Goal: Task Accomplishment & Management: Complete application form

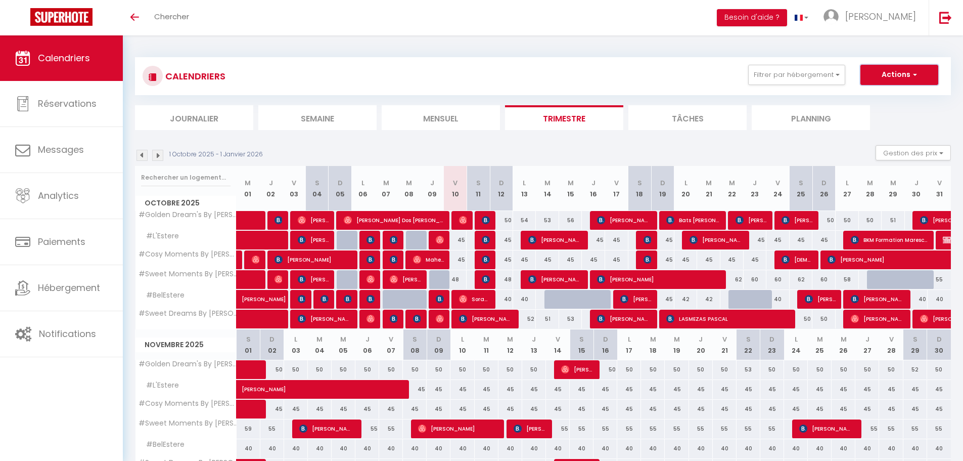
click at [921, 77] on button "Actions" at bounding box center [900, 75] width 78 height 20
click at [890, 94] on link "Nouvelle réservation" at bounding box center [889, 98] width 88 height 15
select select
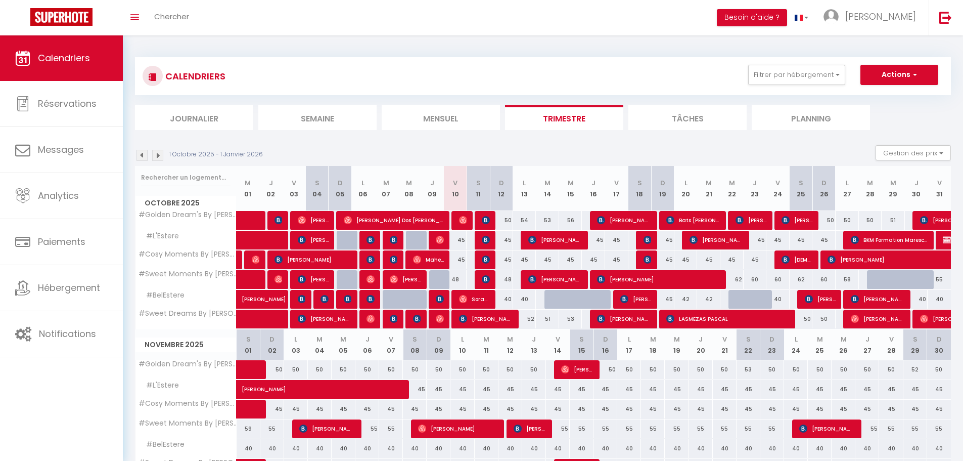
select select
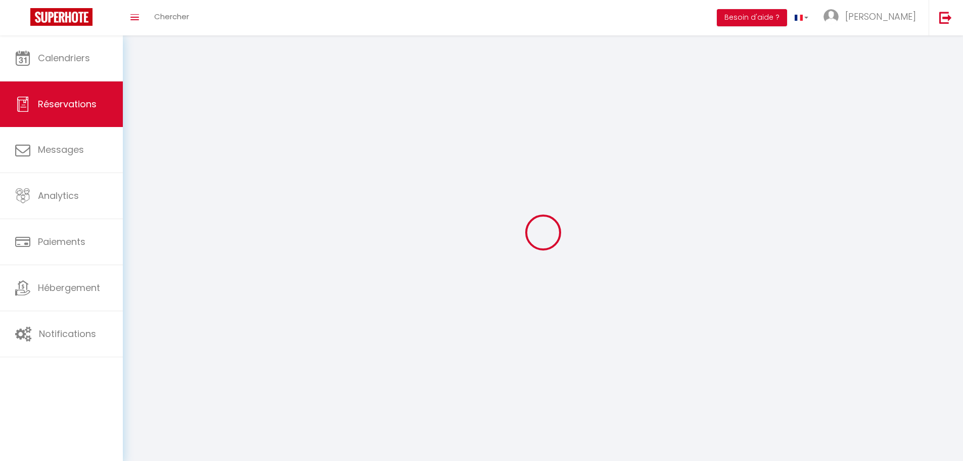
select select
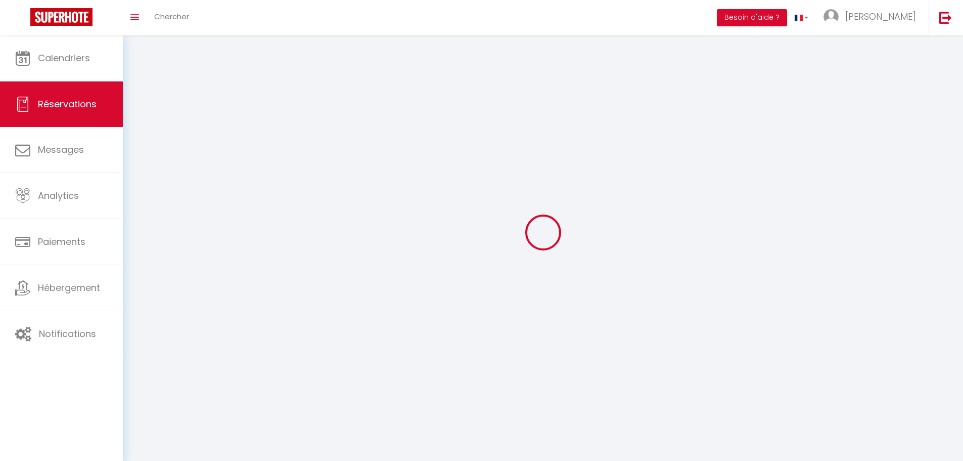
select select
checkbox input "false"
select select
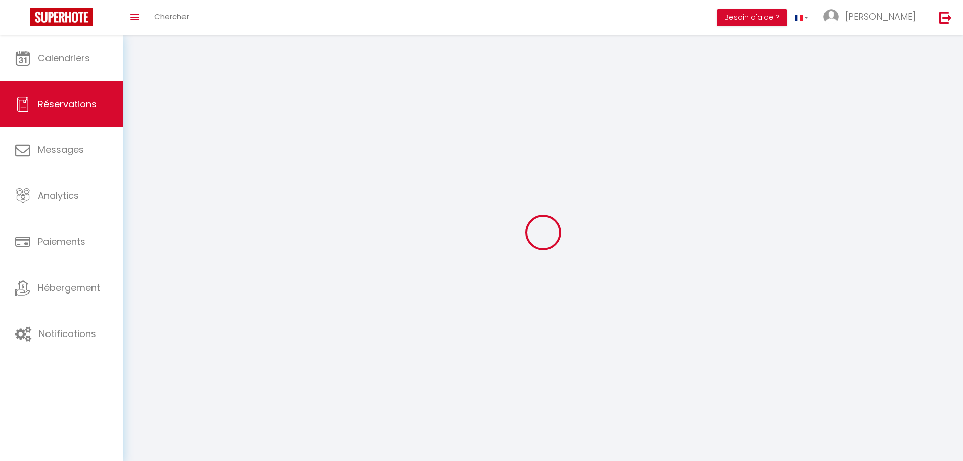
select select
checkbox input "false"
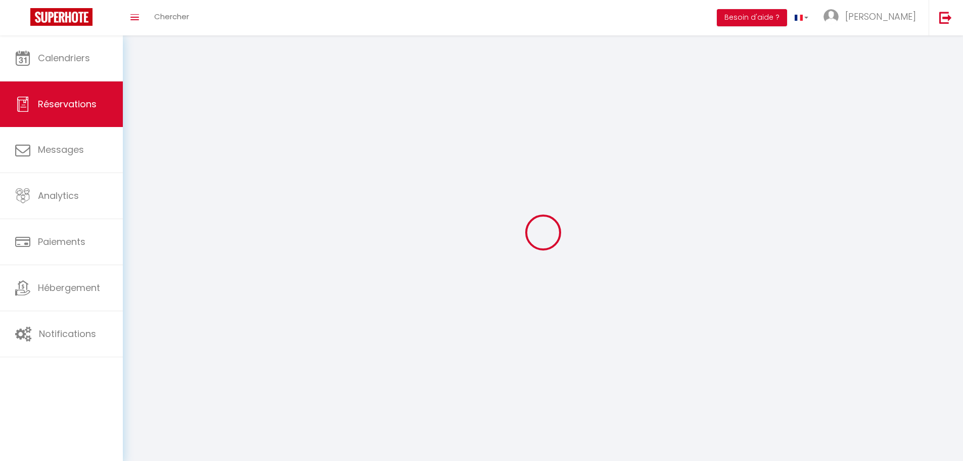
select select
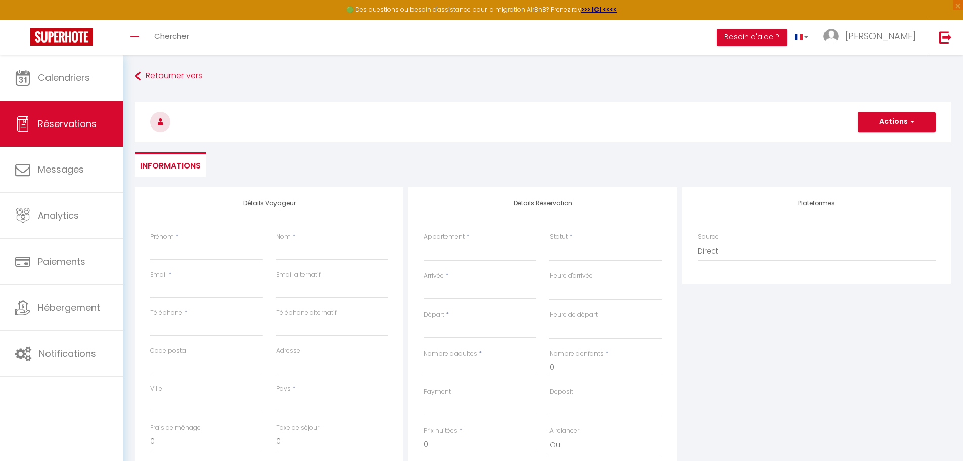
select select
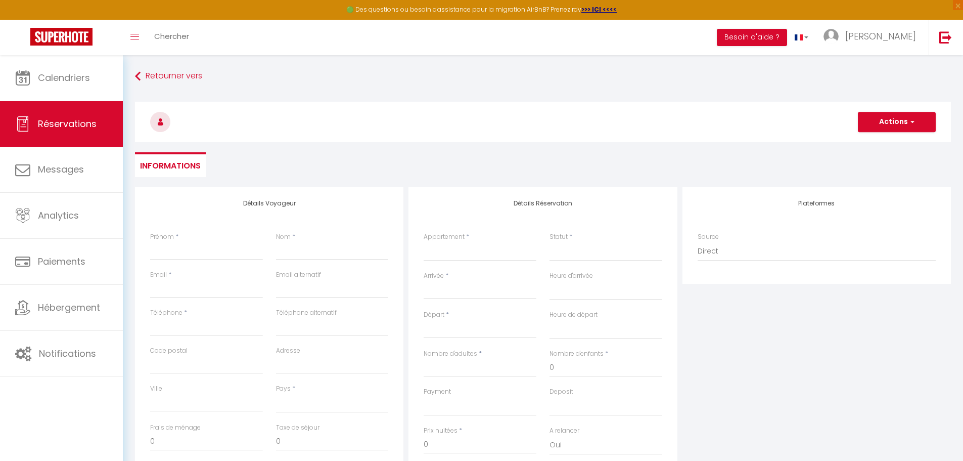
select select
checkbox input "false"
select select
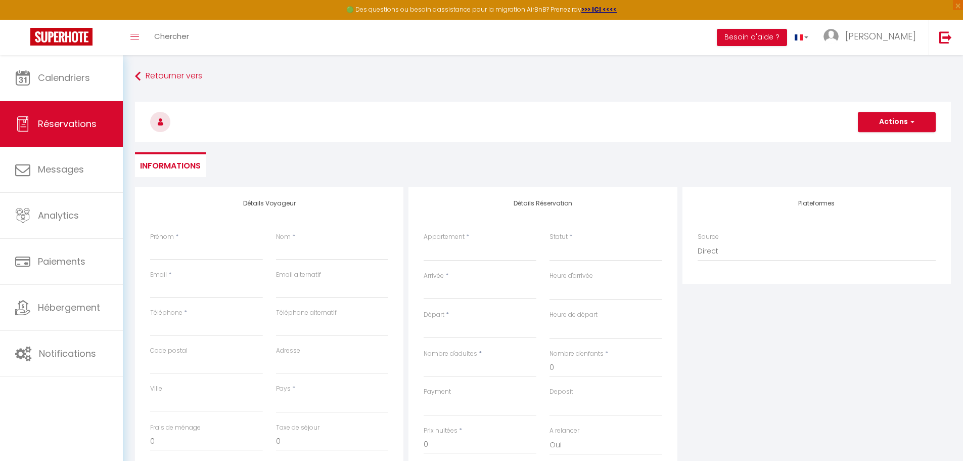
select select
checkbox input "false"
select select
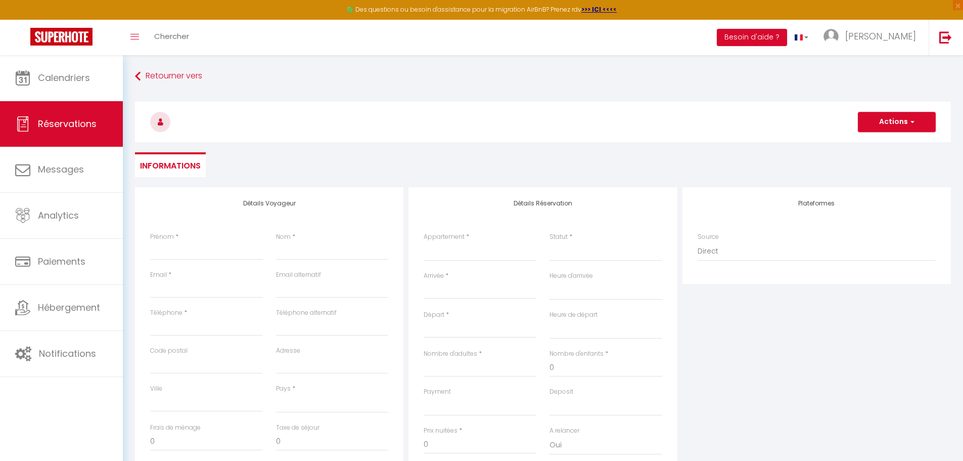
select select
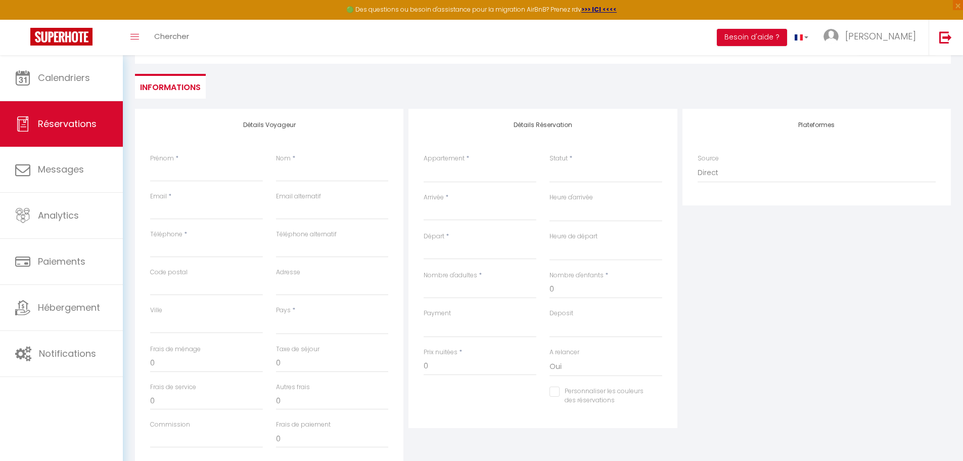
scroll to position [159, 0]
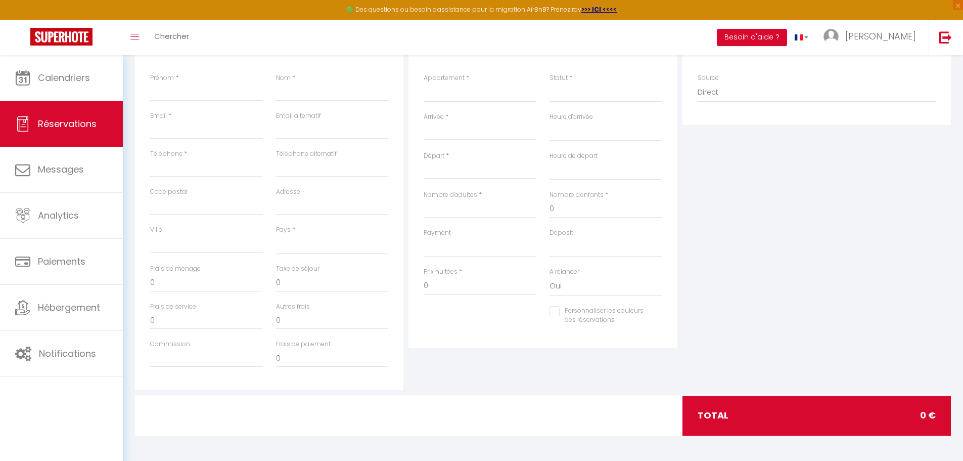
click at [444, 134] on input "Arrivée" at bounding box center [480, 131] width 113 height 13
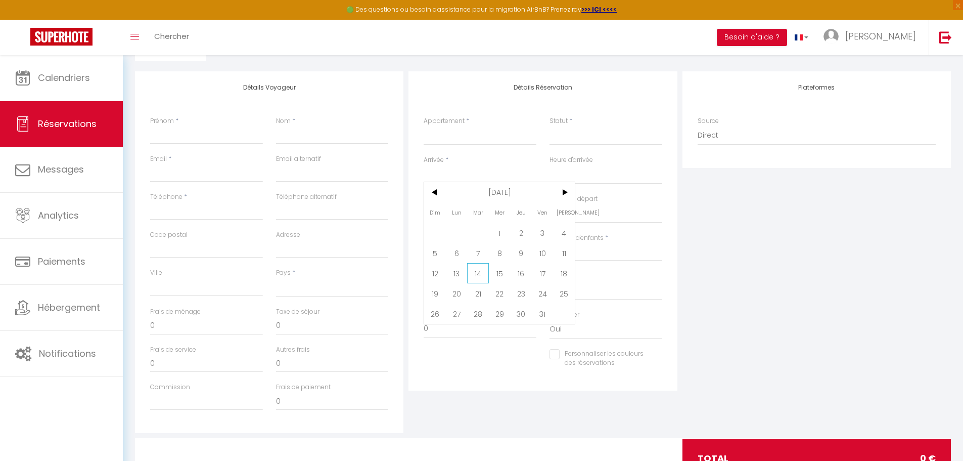
scroll to position [202, 0]
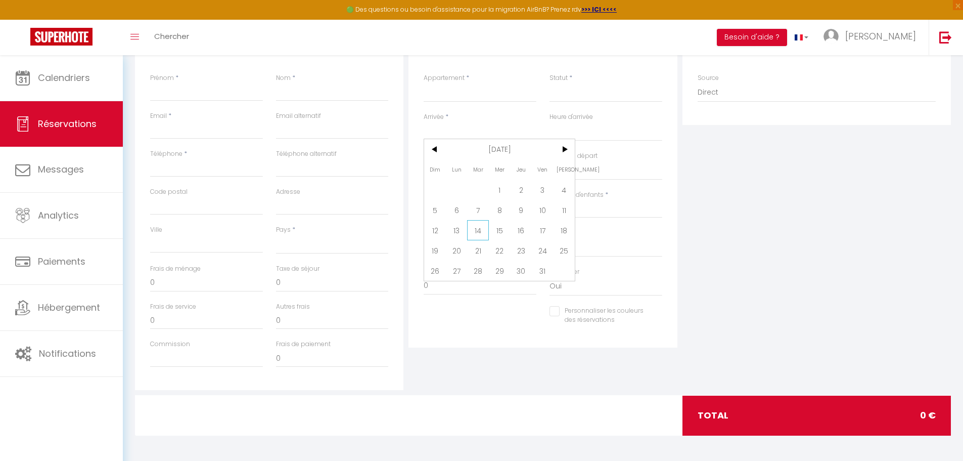
click at [478, 229] on span "14" at bounding box center [478, 230] width 22 height 20
select select
type input "[DATE] Octobre 2025"
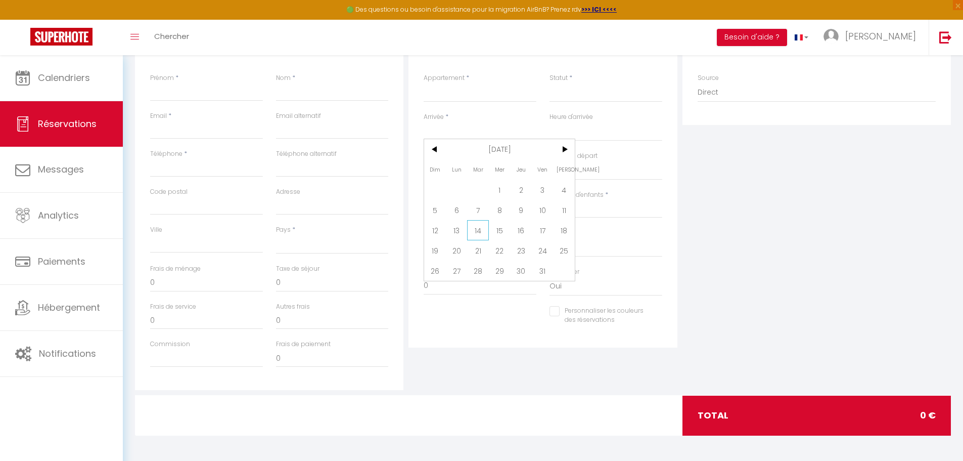
select select
type input "Mer 15 Octobre 2025"
select select
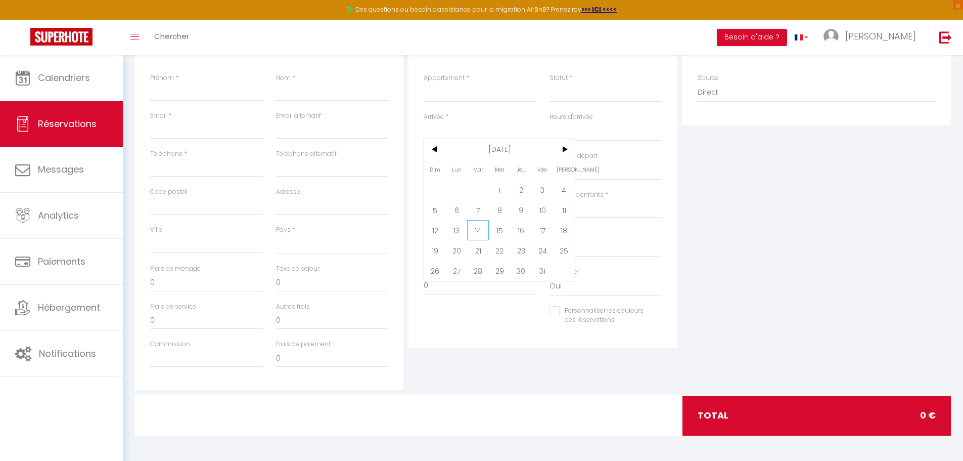
checkbox input "false"
click at [447, 211] on input "Nombre d'adultes" at bounding box center [480, 209] width 113 height 18
click at [437, 210] on input "Nombre d'adultes" at bounding box center [480, 209] width 113 height 18
click at [445, 169] on input "Mer 15 Octobre 2025" at bounding box center [480, 170] width 113 height 13
click at [536, 268] on span "17" at bounding box center [543, 268] width 22 height 20
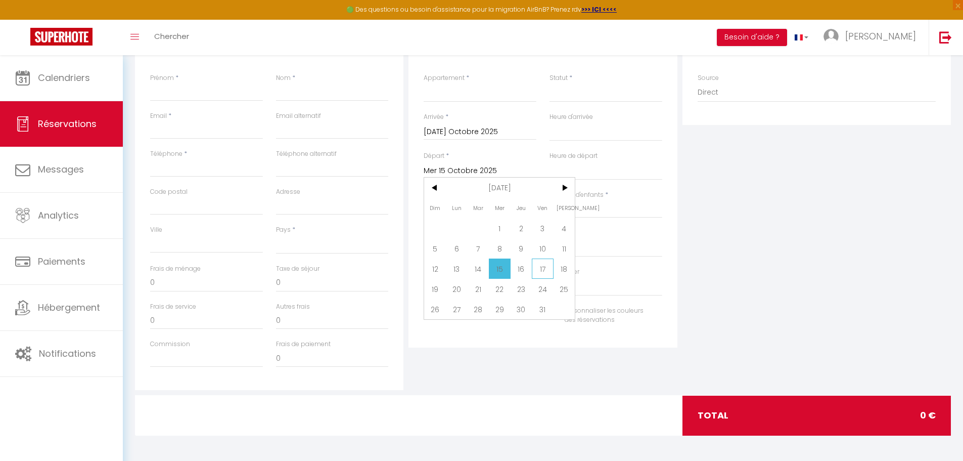
select select
type input "Ven 17 Octobre 2025"
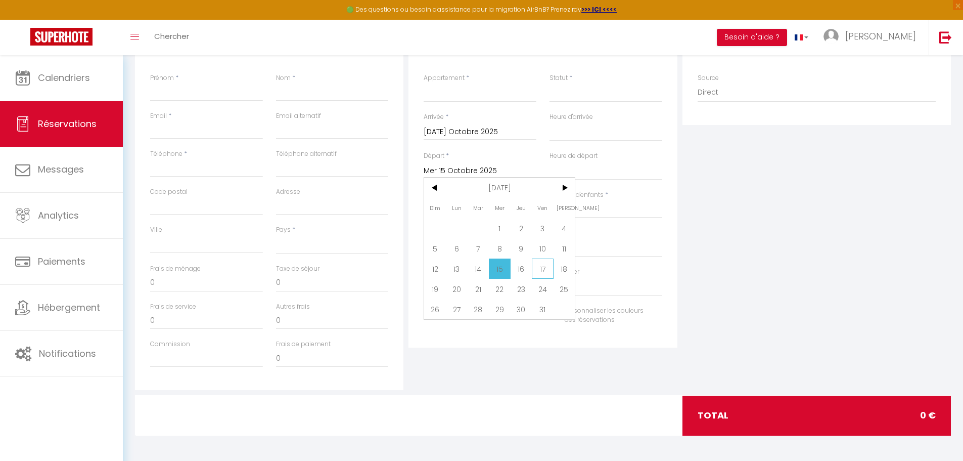
select select
checkbox input "false"
click at [463, 207] on input "Nombre d'adultes" at bounding box center [480, 209] width 113 height 18
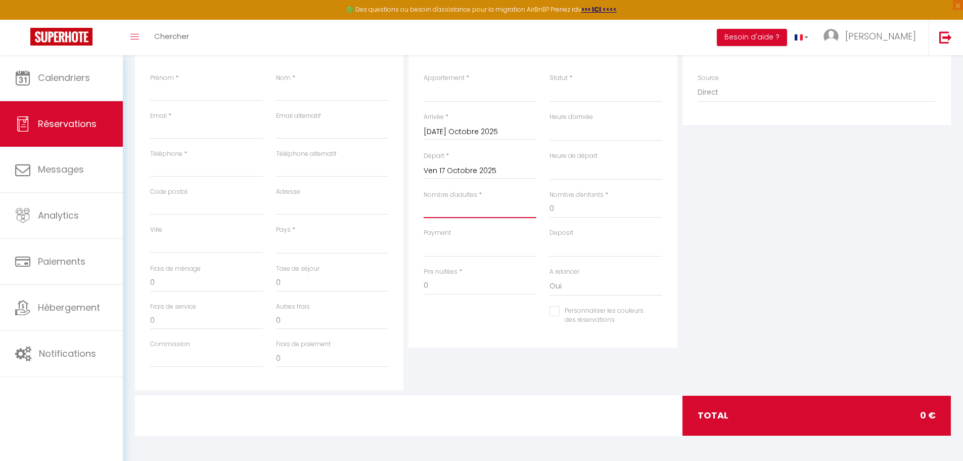
type input "2"
select select
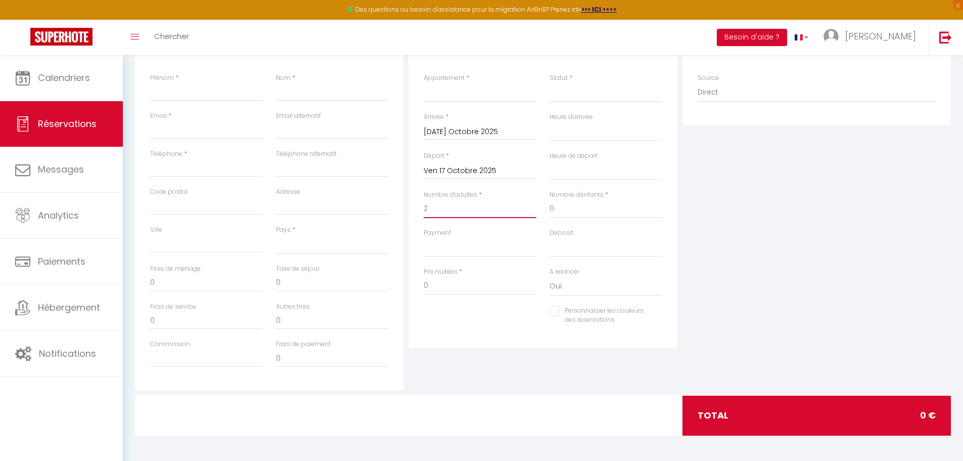
select select
checkbox input "false"
type input "2"
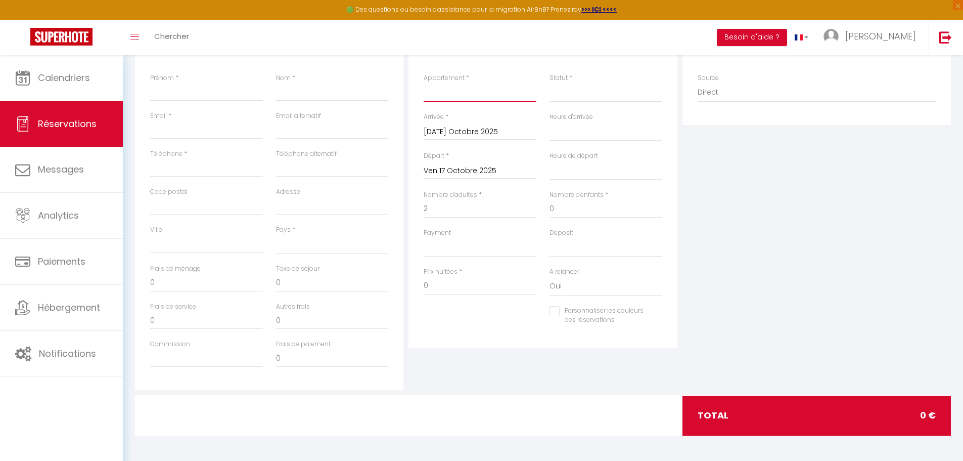
click at [455, 86] on select "#Sweet Dreams By [PERSON_NAME] #Cosy Moments By [PERSON_NAME] #L'Estere #Sweet …" at bounding box center [480, 92] width 113 height 19
select select "3877"
click at [424, 83] on select "#Sweet Dreams By [PERSON_NAME] #Cosy Moments By [PERSON_NAME] #L'Estere #Sweet …" at bounding box center [480, 92] width 113 height 19
select select
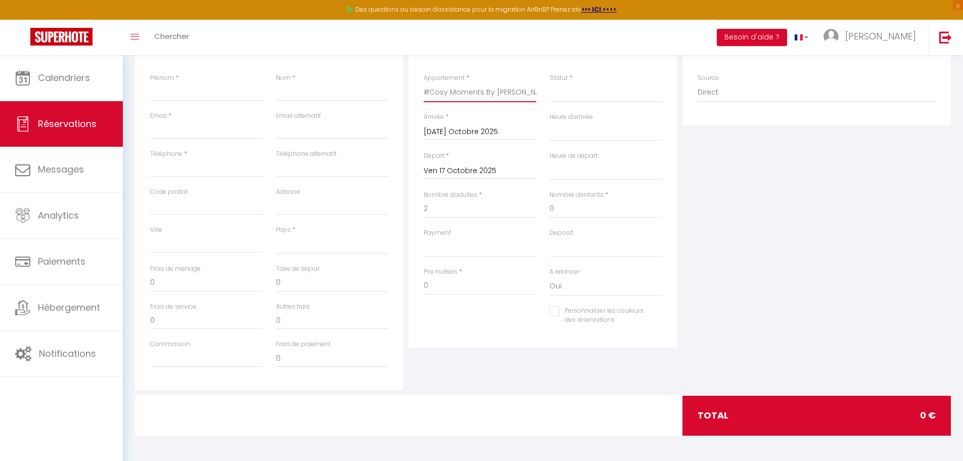
select select
checkbox input "false"
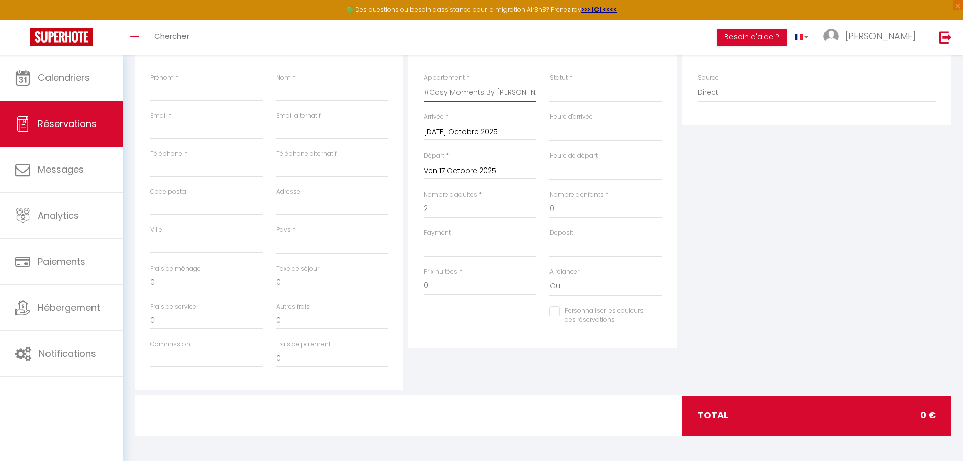
select select
type input "25"
type input "9"
select select
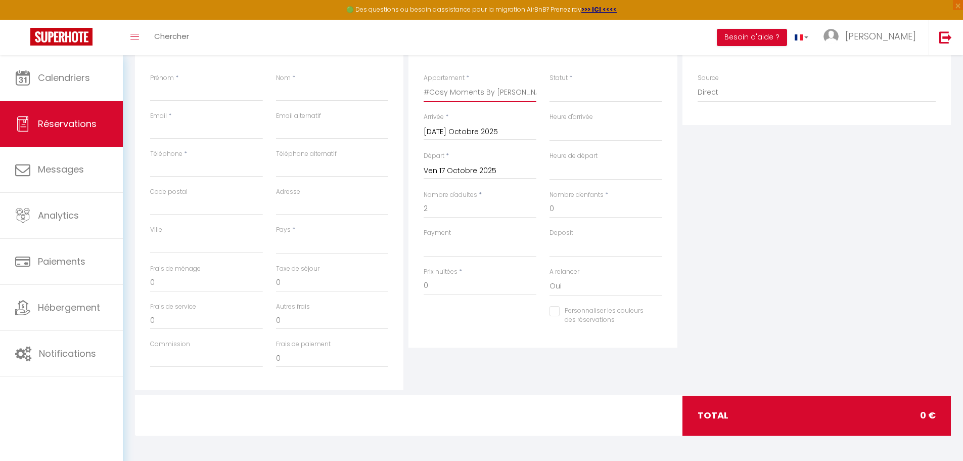
select select
type input "135"
checkbox input "false"
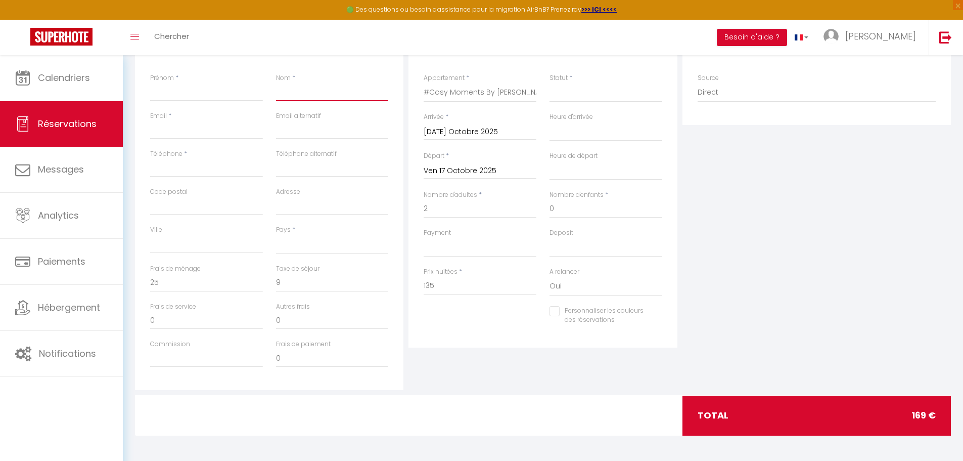
click at [296, 94] on input "Nom" at bounding box center [332, 92] width 113 height 18
type input "C"
select select
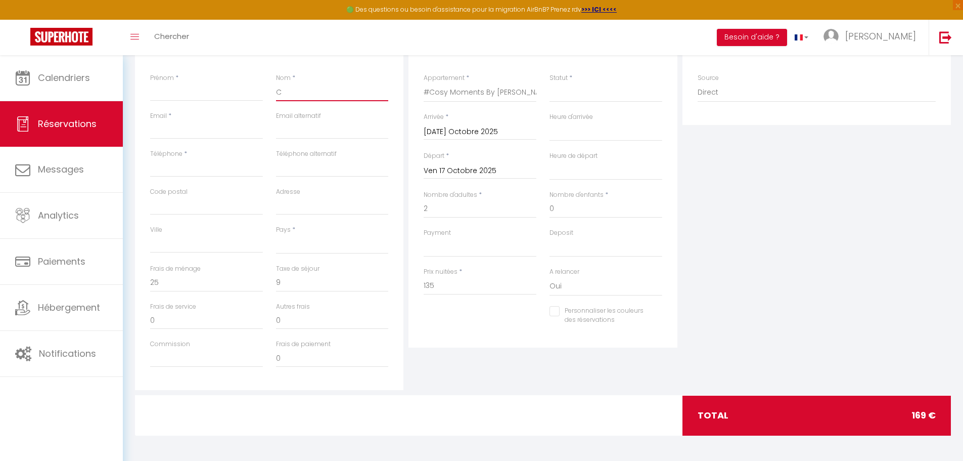
select select
checkbox input "false"
type input "CO"
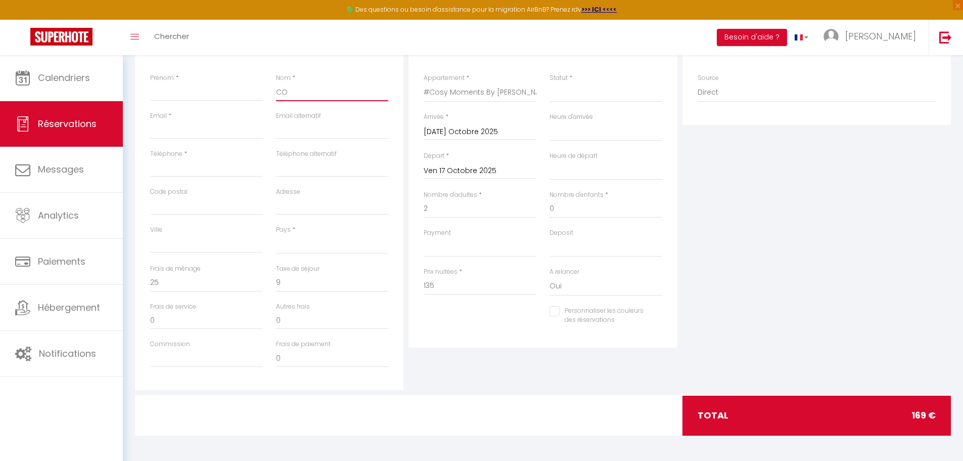
select select
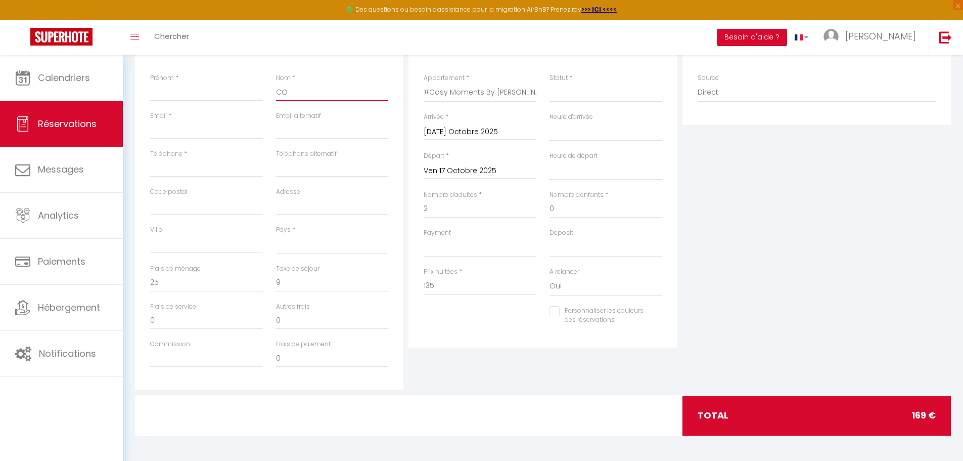
select select
checkbox input "false"
type input "COU"
select select
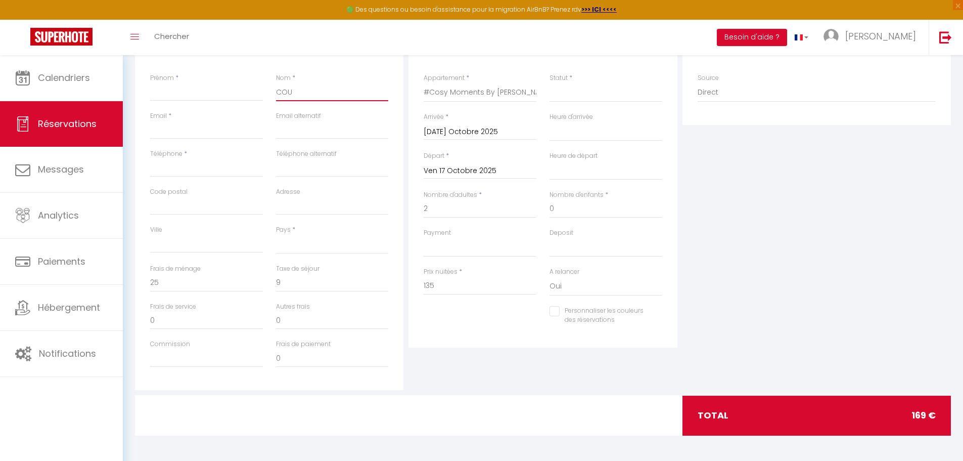
select select
checkbox input "false"
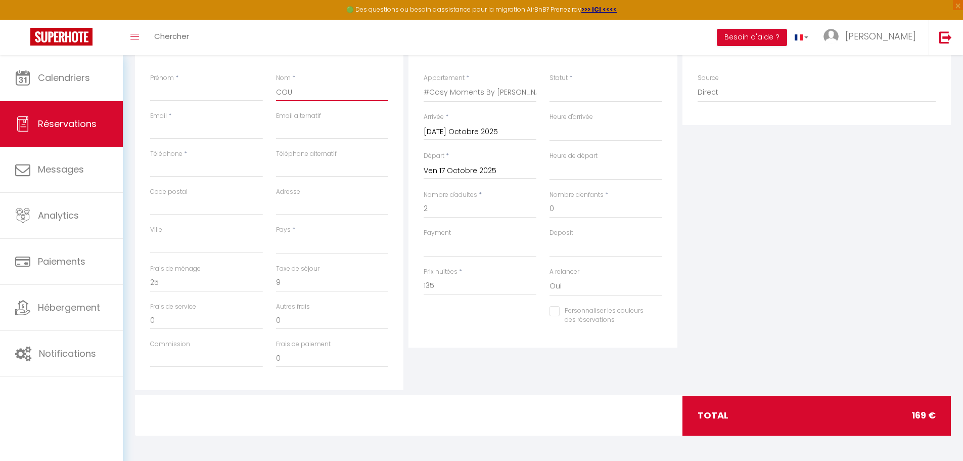
type input "COUR"
select select
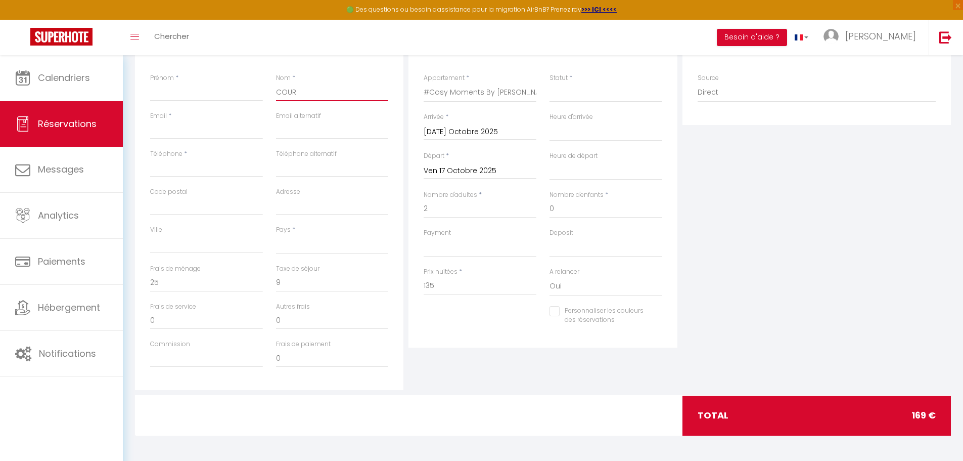
select select
checkbox input "false"
type input "COURA"
select select
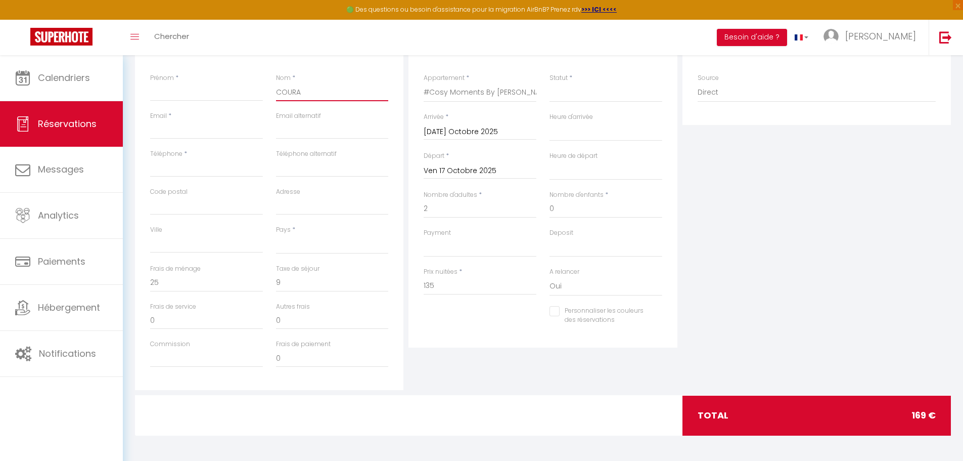
select select
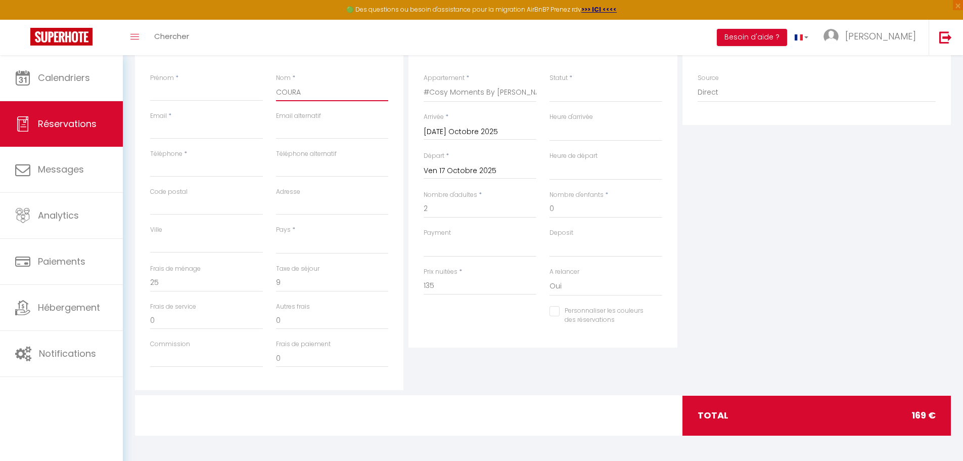
checkbox input "false"
type input "COURAU"
select select
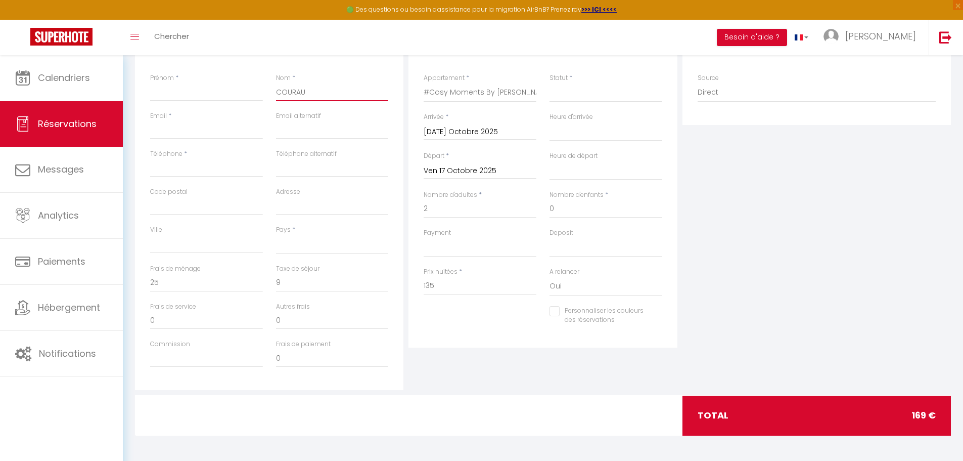
select select
checkbox input "false"
type input "COURAUL"
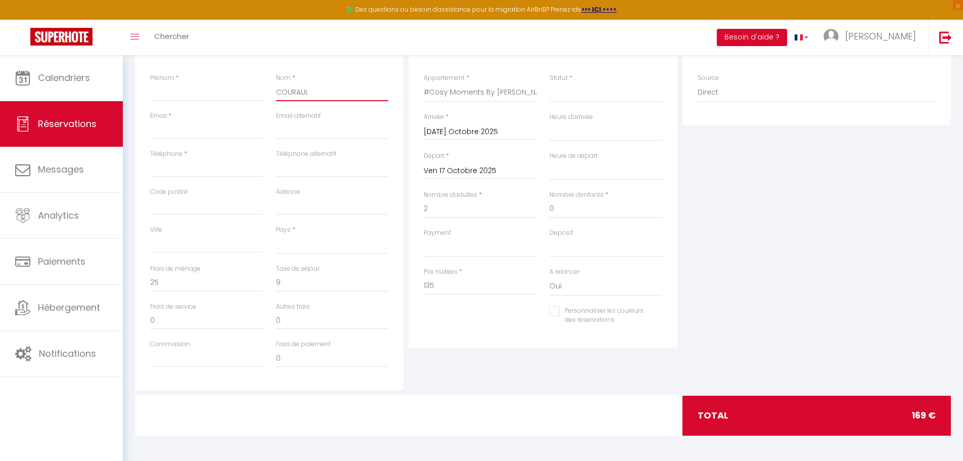
select select
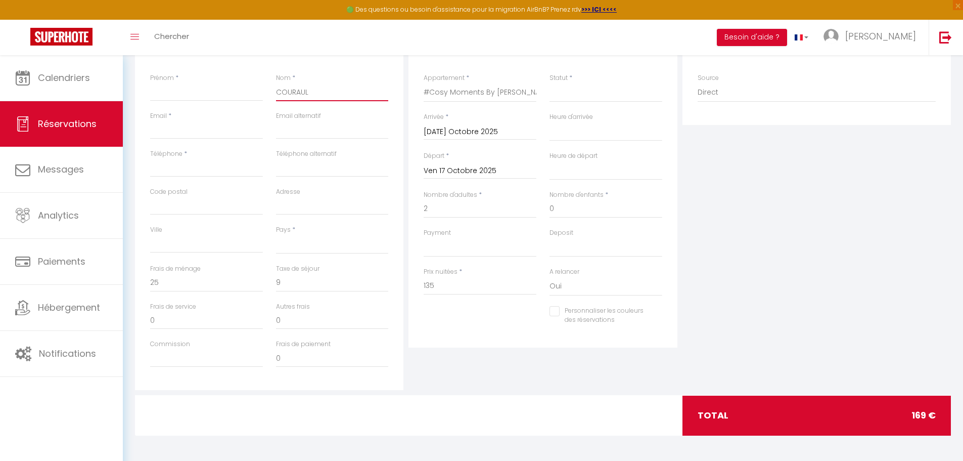
select select
checkbox input "false"
type input "COURAU"
select select
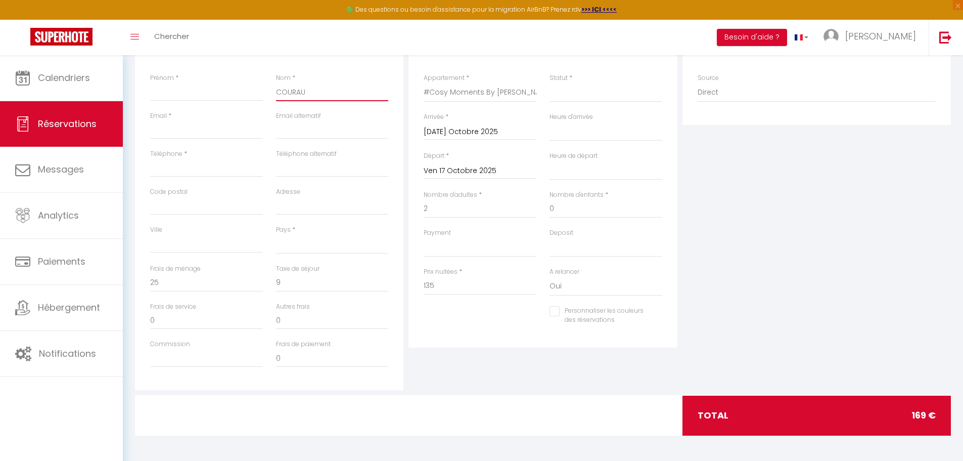
select select
checkbox input "false"
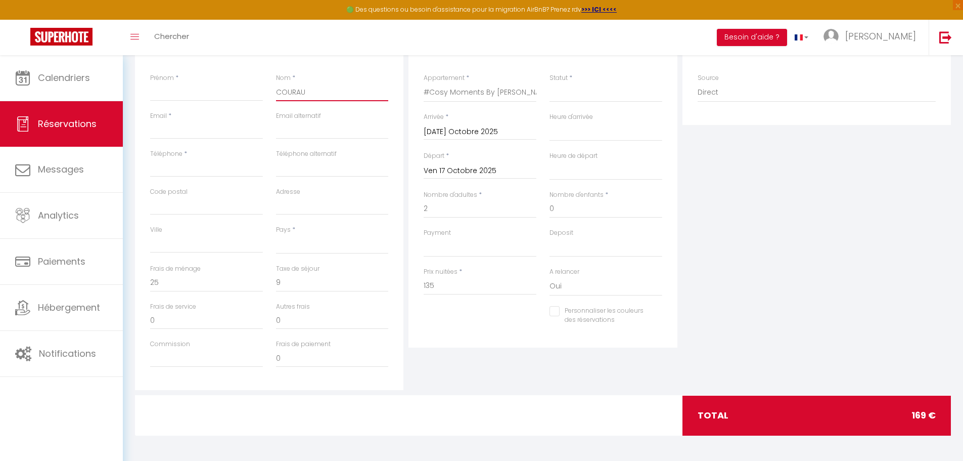
type input "COURAUD"
select select
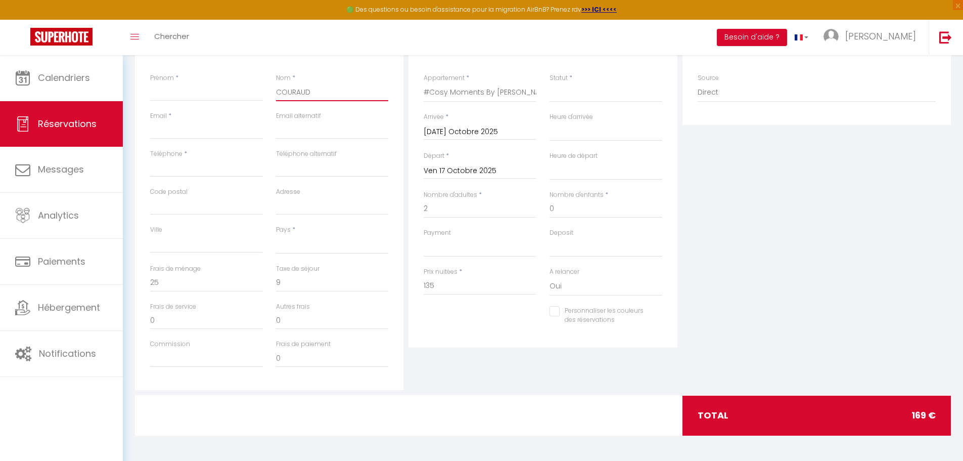
select select
checkbox input "false"
type input "COURAUD"
click at [189, 97] on input "Prénom" at bounding box center [206, 92] width 113 height 18
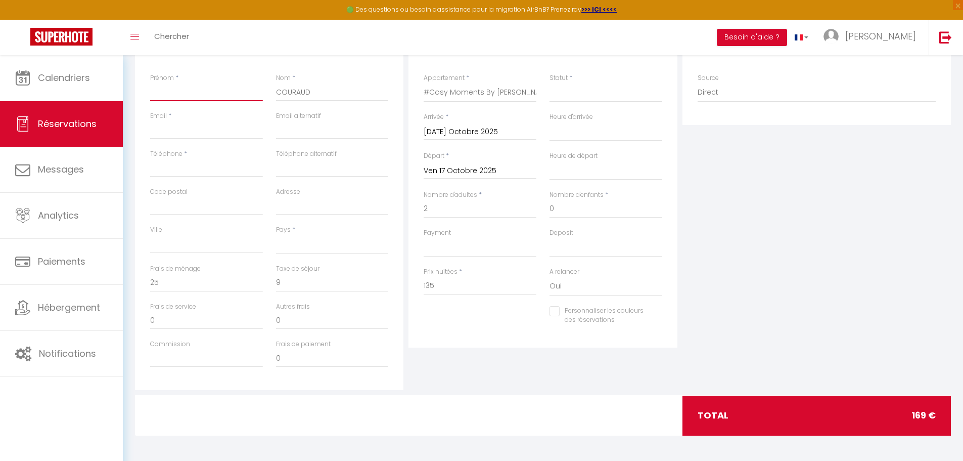
type input "B"
select select
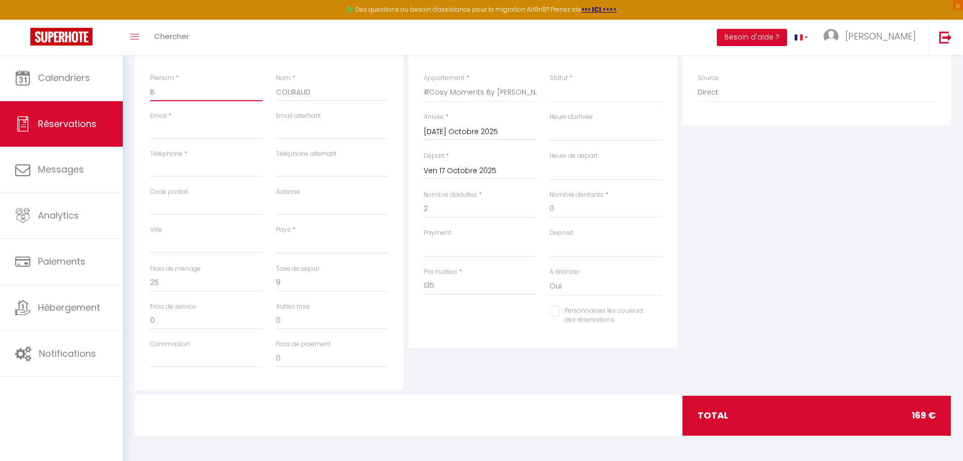
select select
checkbox input "false"
type input "BR"
select select
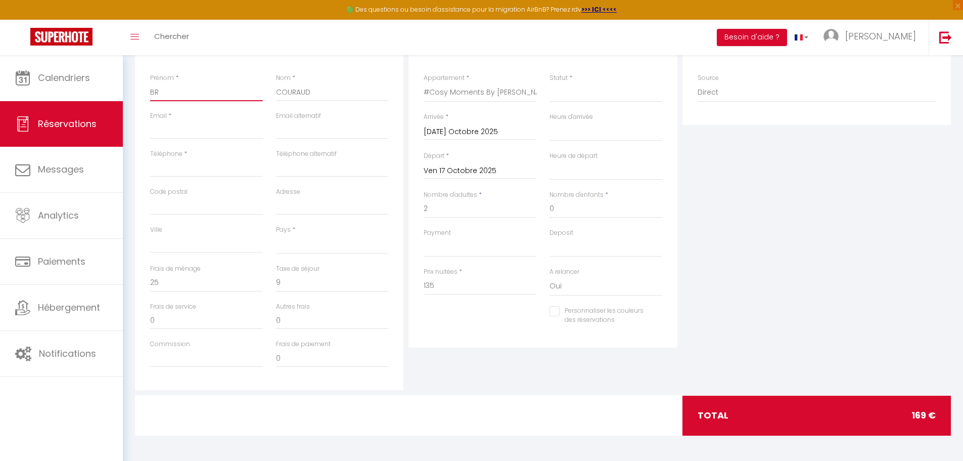
select select
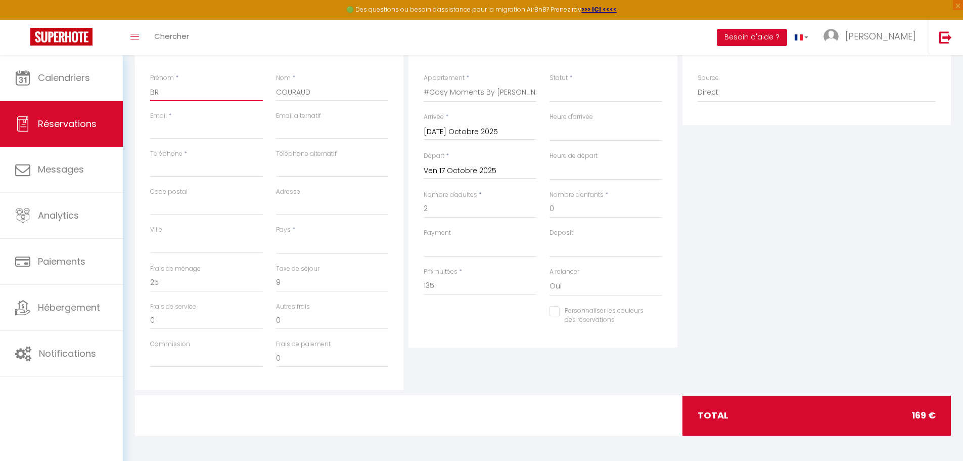
checkbox input "false"
type input "BRI"
select select
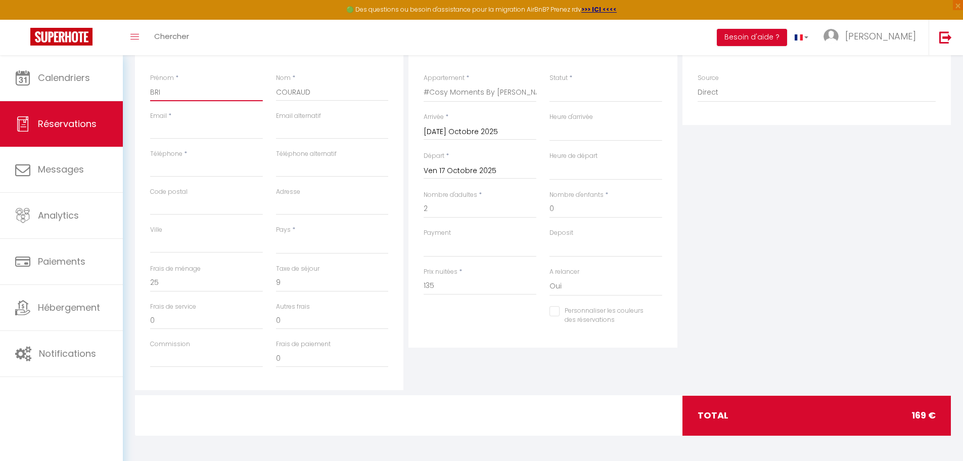
select select
checkbox input "false"
type input "BRIG"
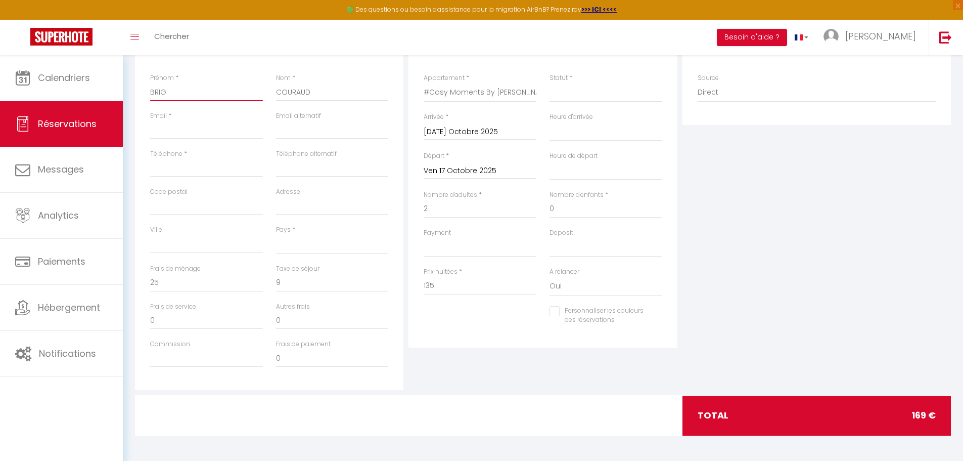
select select
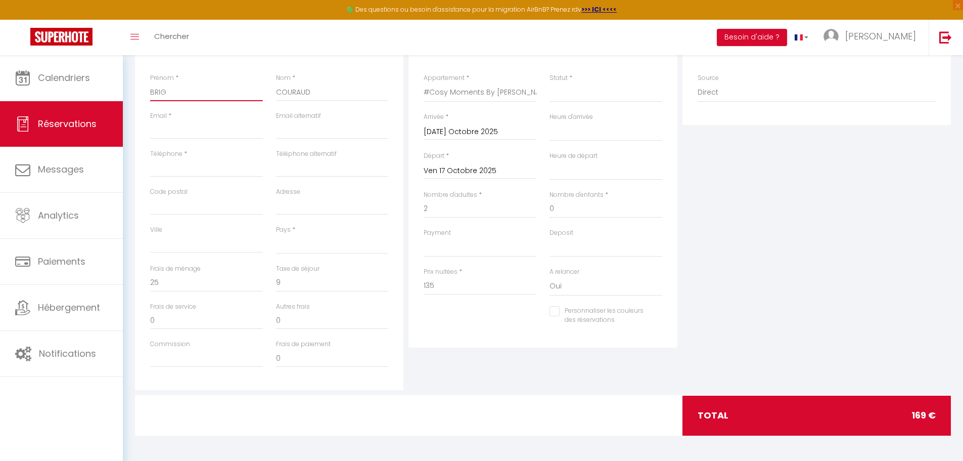
select select
checkbox input "false"
type input "BRIGI"
select select
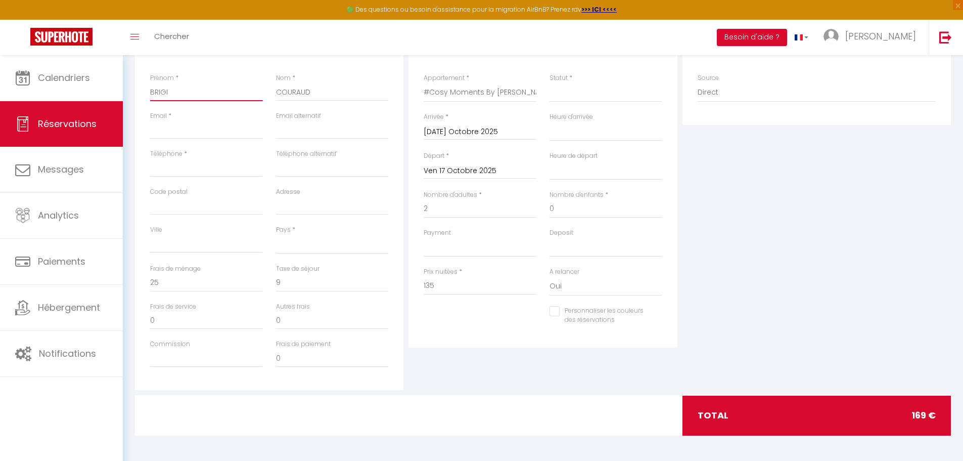
select select
checkbox input "false"
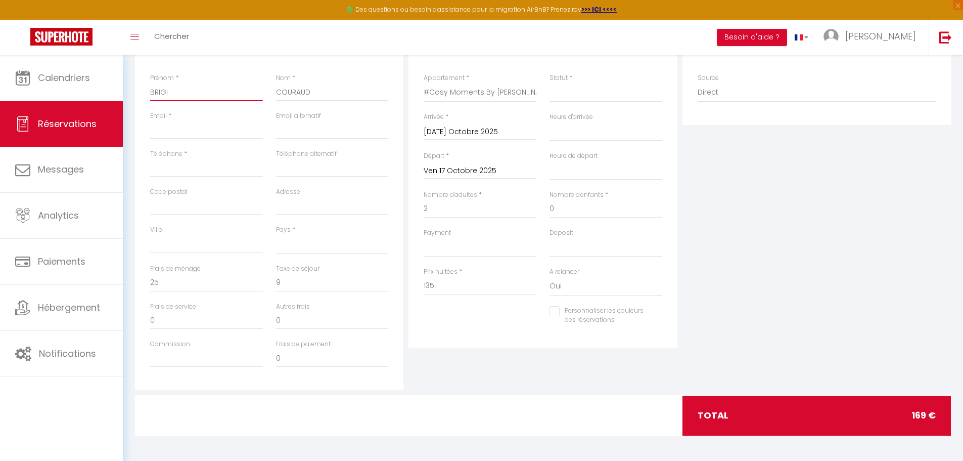
type input "BRIGIT"
select select
click at [164, 132] on input "Email client" at bounding box center [206, 130] width 113 height 18
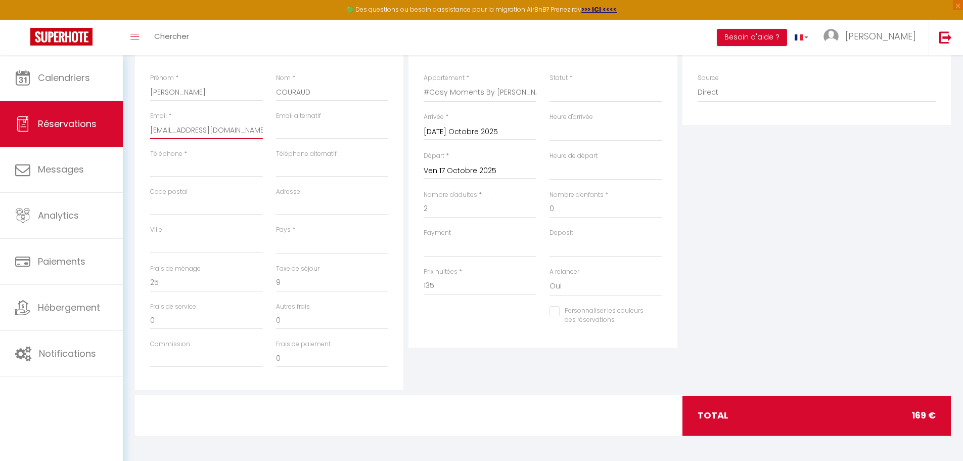
click at [154, 129] on input "tmth06@gmail.com" at bounding box center [206, 130] width 113 height 18
click at [163, 173] on input "Téléphone" at bounding box center [206, 168] width 113 height 18
click at [186, 204] on input "Code postal" at bounding box center [206, 206] width 113 height 18
click at [198, 236] on input "Ville" at bounding box center [206, 244] width 113 height 18
click at [474, 49] on div "Toggle menubar Chercher BUTTON Besoin d'aide ? Marco Paramètres Équipe" at bounding box center [514, 37] width 882 height 35
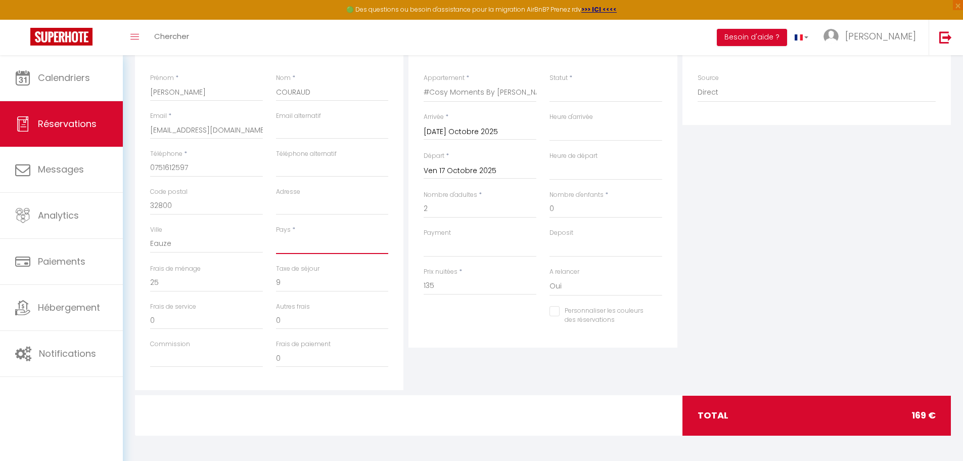
click at [292, 238] on select "[GEOGRAPHIC_DATA] [GEOGRAPHIC_DATA] [GEOGRAPHIC_DATA] [GEOGRAPHIC_DATA] [GEOGRA…" at bounding box center [332, 244] width 113 height 19
click at [276, 235] on select "[GEOGRAPHIC_DATA] [GEOGRAPHIC_DATA] [GEOGRAPHIC_DATA] [GEOGRAPHIC_DATA] [GEOGRA…" at bounding box center [332, 244] width 113 height 19
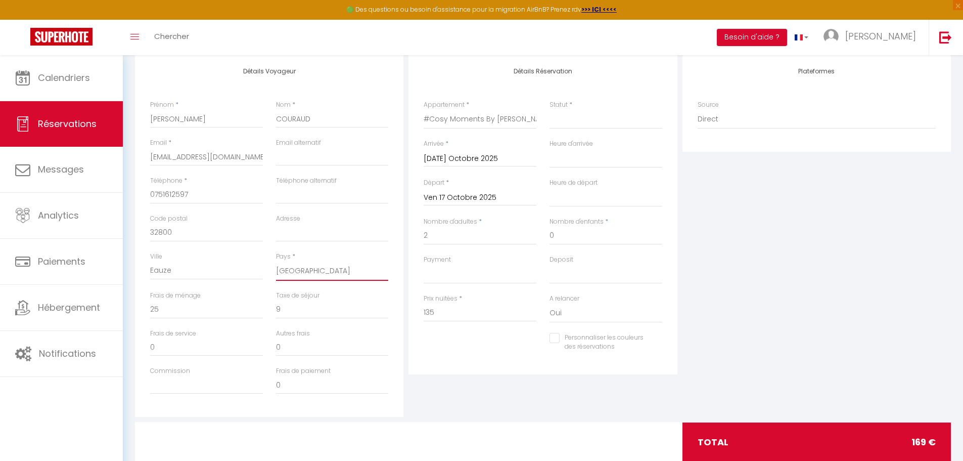
scroll to position [151, 0]
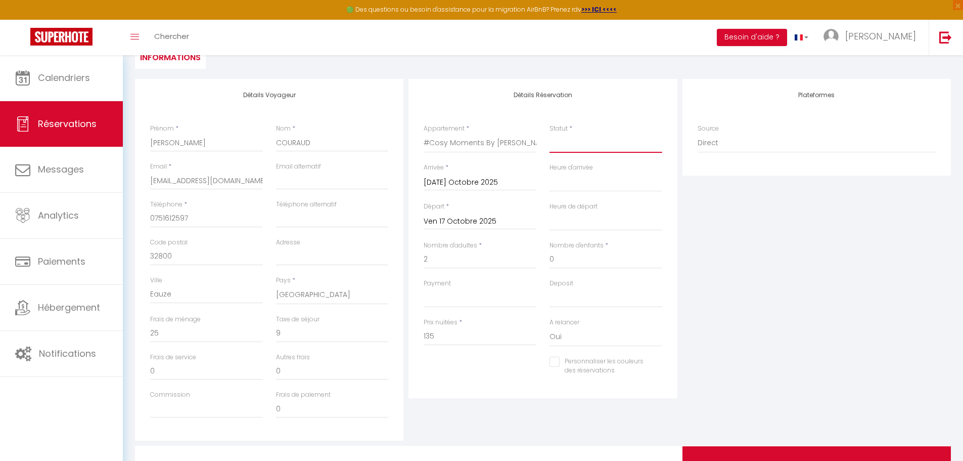
drag, startPoint x: 582, startPoint y: 142, endPoint x: 570, endPoint y: 151, distance: 15.5
click at [582, 142] on select "Confirmé Non Confirmé [PERSON_NAME] par le voyageur No Show Request" at bounding box center [606, 142] width 113 height 19
click at [550, 133] on select "Confirmé Non Confirmé [PERSON_NAME] par le voyageur No Show Request" at bounding box center [606, 142] width 113 height 19
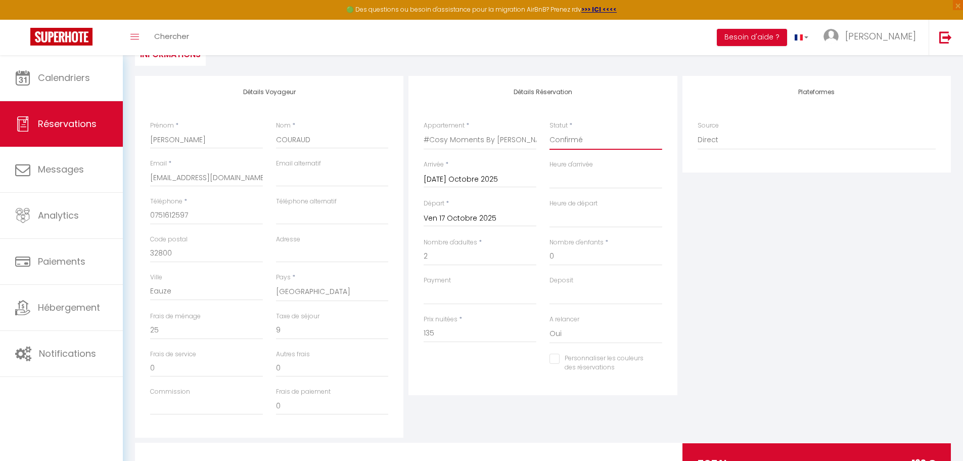
scroll to position [202, 0]
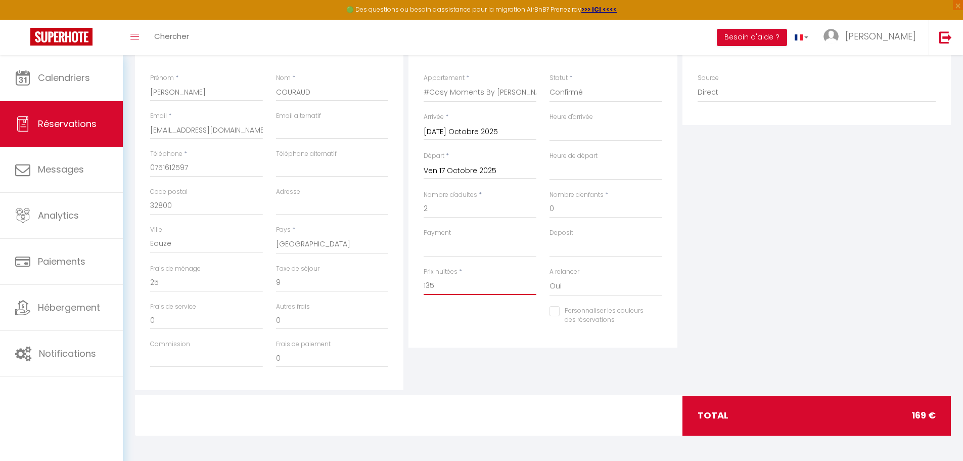
drag, startPoint x: 448, startPoint y: 283, endPoint x: 410, endPoint y: 286, distance: 38.5
click at [410, 286] on div "Détails Réservation Appartement * #Sweet Dreams By [PERSON_NAME]'Homes #Cosy Mo…" at bounding box center [543, 187] width 268 height 319
click at [437, 344] on div "Détails Réservation Appartement * #Sweet Dreams By [PERSON_NAME]'Homes #Cosy Mo…" at bounding box center [543, 187] width 268 height 319
drag, startPoint x: 295, startPoint y: 282, endPoint x: 274, endPoint y: 282, distance: 21.2
click at [274, 282] on div "Taxe de séjour 0" at bounding box center [333, 283] width 126 height 38
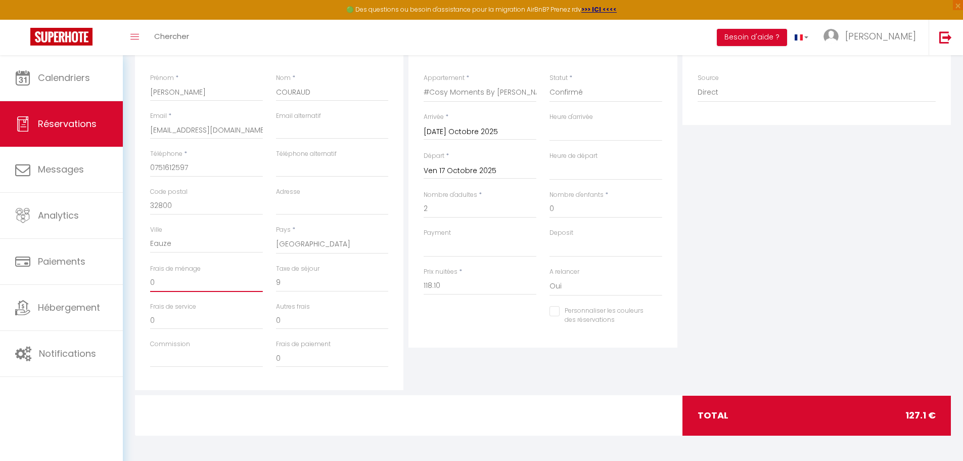
drag, startPoint x: 154, startPoint y: 286, endPoint x: 145, endPoint y: 282, distance: 10.4
click at [145, 282] on div "Frais de ménage 0" at bounding box center [207, 283] width 126 height 38
click at [502, 344] on div "Détails Réservation Appartement * #Sweet Dreams By [PERSON_NAME]'Homes #Cosy Mo…" at bounding box center [543, 187] width 268 height 319
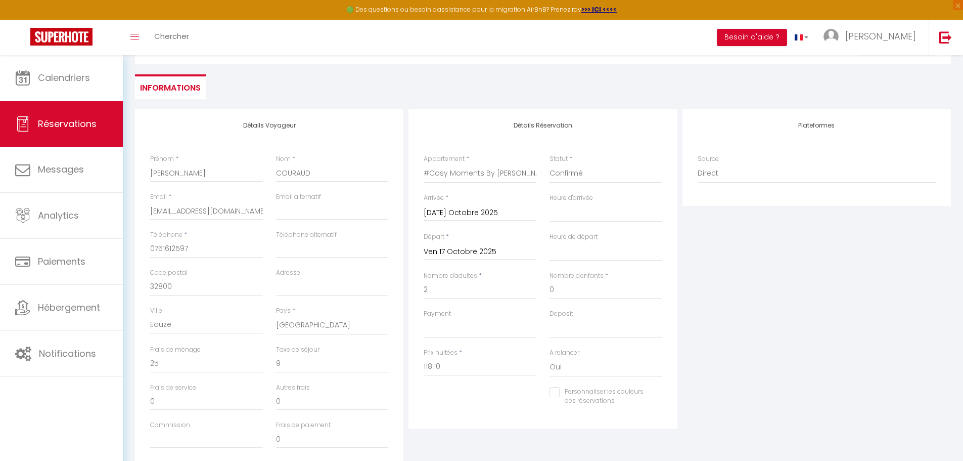
scroll to position [0, 0]
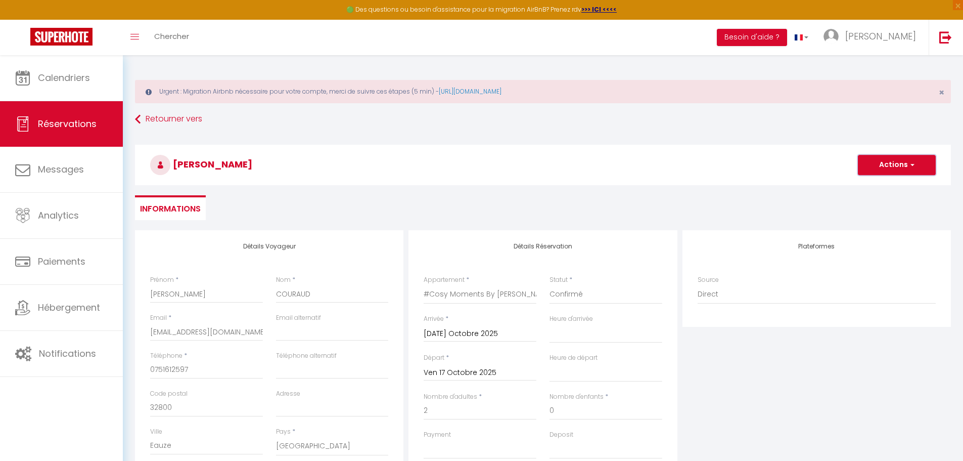
click at [911, 165] on span "button" at bounding box center [911, 164] width 6 height 9
click at [881, 187] on link "Enregistrer" at bounding box center [887, 187] width 80 height 13
click at [878, 167] on button "Actions" at bounding box center [897, 165] width 78 height 20
click at [875, 189] on link "Enregistrer" at bounding box center [887, 187] width 80 height 13
click at [56, 126] on span "Réservations" at bounding box center [67, 123] width 59 height 13
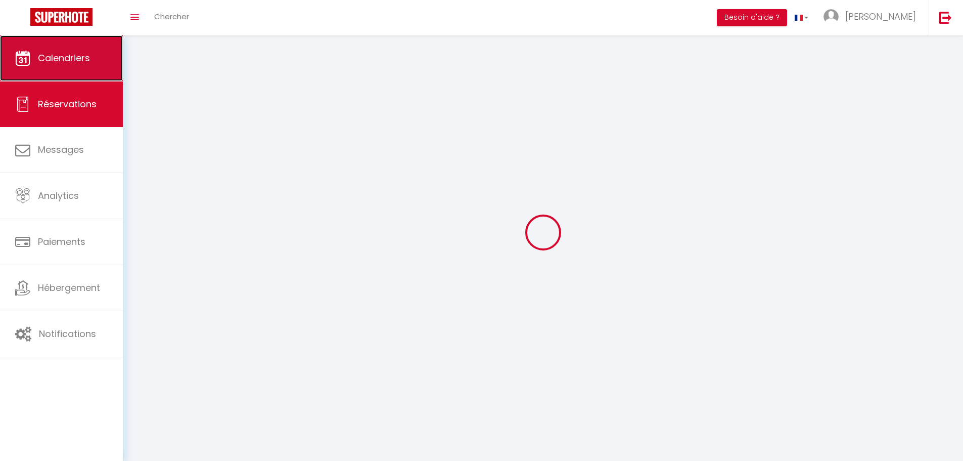
click at [69, 69] on link "Calendriers" at bounding box center [61, 58] width 123 height 46
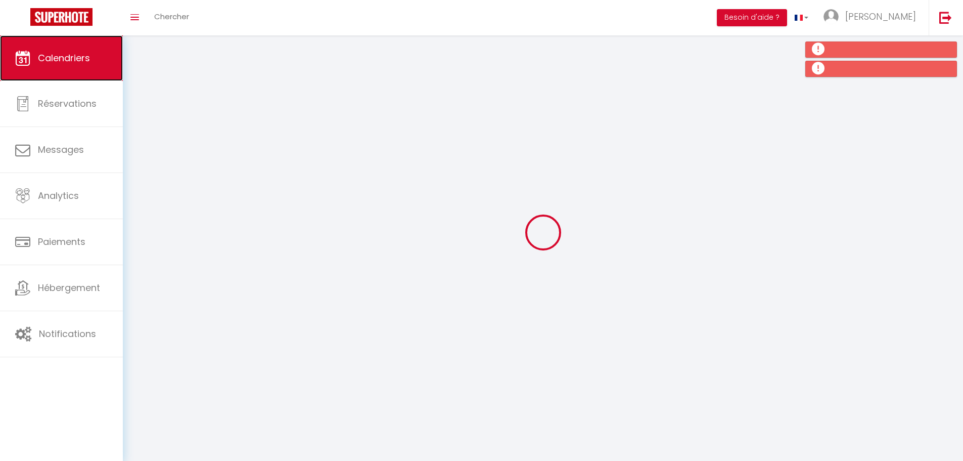
click at [63, 55] on span "Calendriers" at bounding box center [64, 58] width 52 height 13
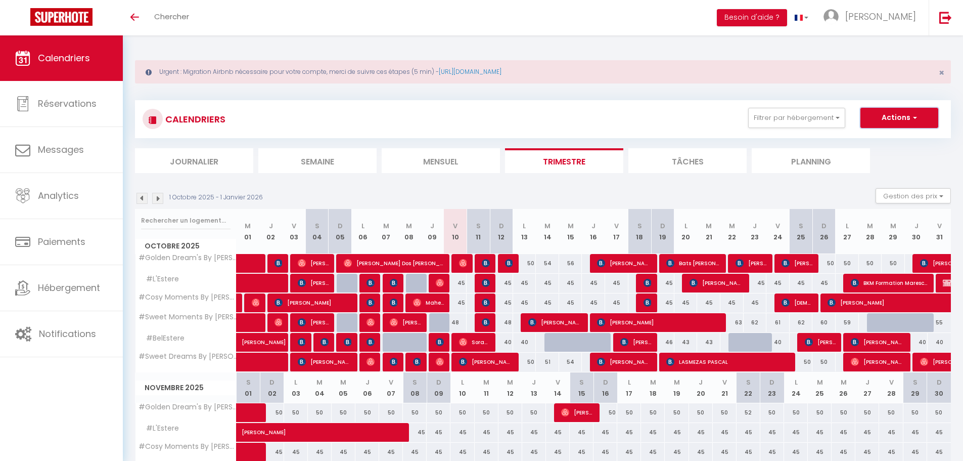
click at [900, 118] on button "Actions" at bounding box center [900, 118] width 78 height 20
click at [876, 143] on link "Nouvelle réservation" at bounding box center [889, 140] width 88 height 15
select select
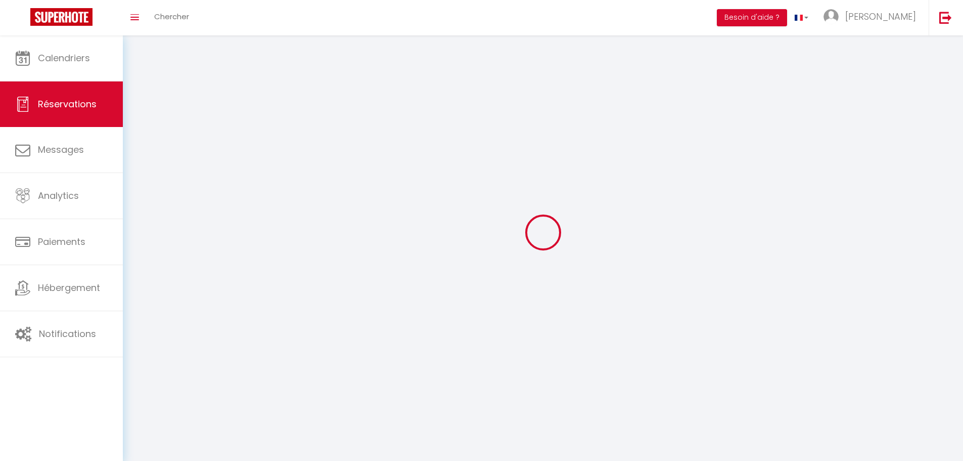
select select
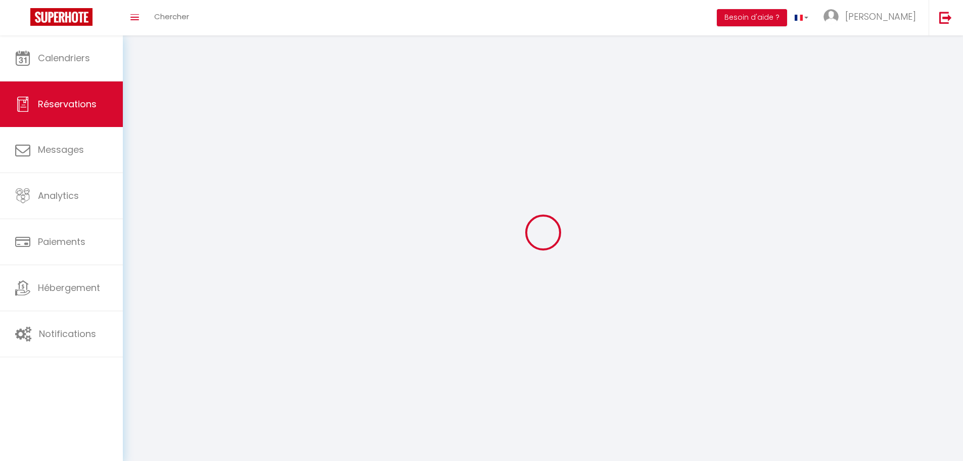
select select
checkbox input "false"
select select
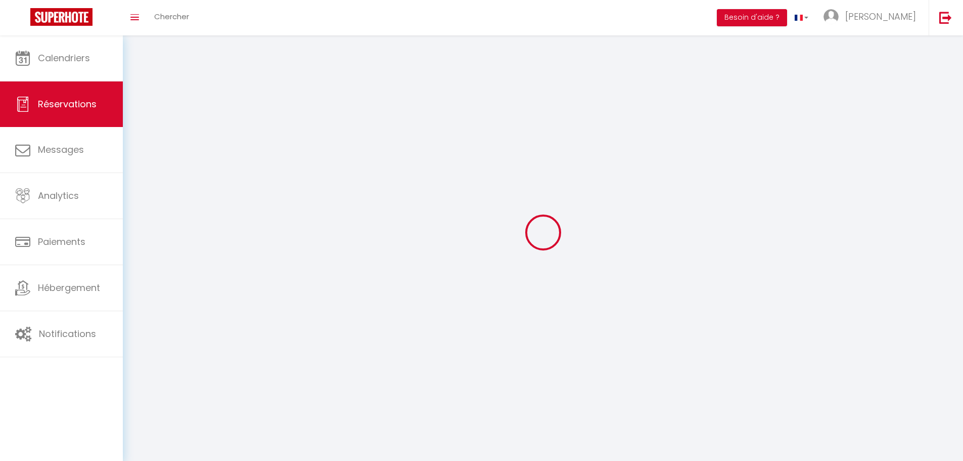
select select
checkbox input "false"
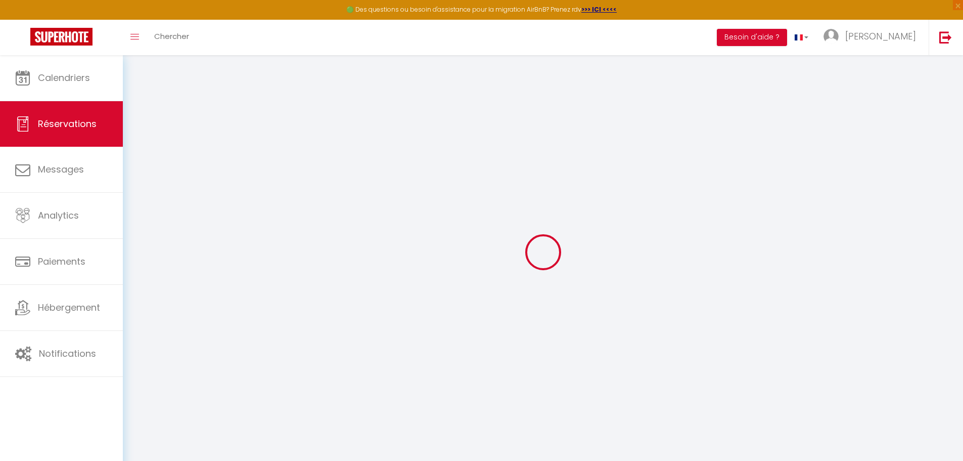
select select
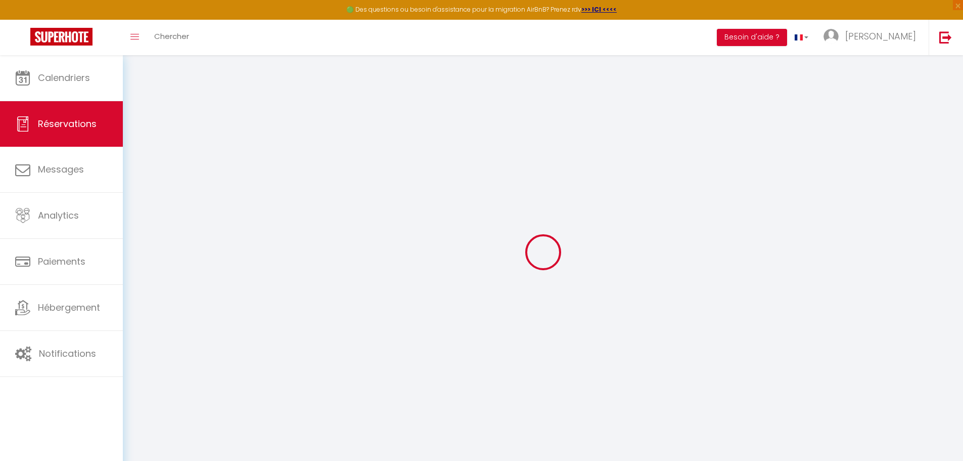
select select
checkbox input "false"
select select
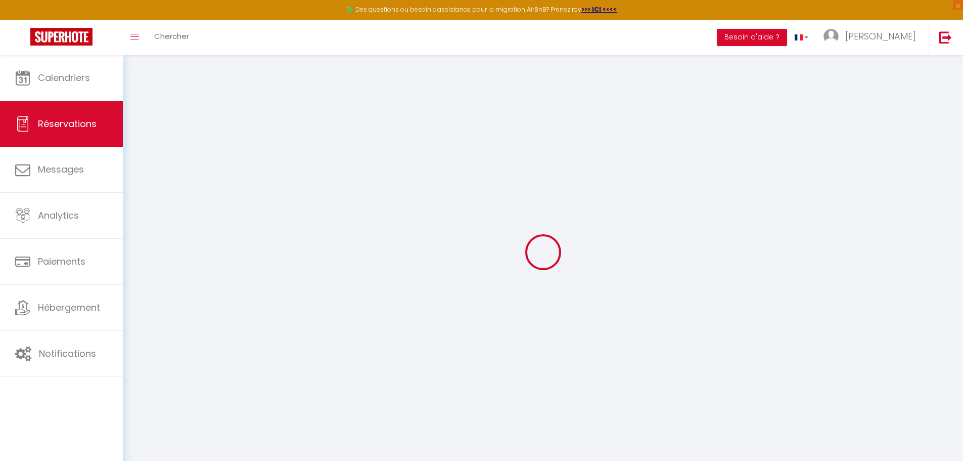
select select
checkbox input "false"
select select
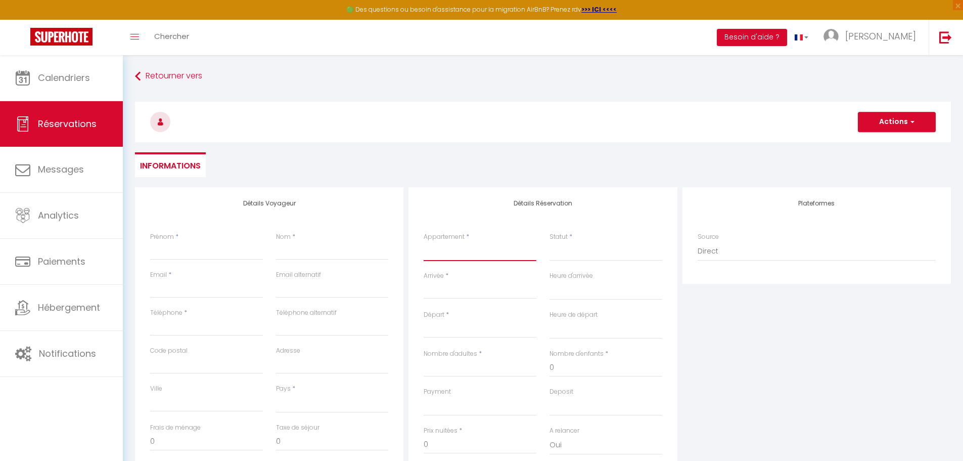
click at [446, 246] on select "#Sweet Dreams By [PERSON_NAME] #Cosy Moments By [PERSON_NAME] #L'Estere #Sweet …" at bounding box center [480, 251] width 113 height 19
select select "3877"
click at [424, 242] on select "#Sweet Dreams By [PERSON_NAME] #Cosy Moments By [PERSON_NAME] #L'Estere #Sweet …" at bounding box center [480, 251] width 113 height 19
select select
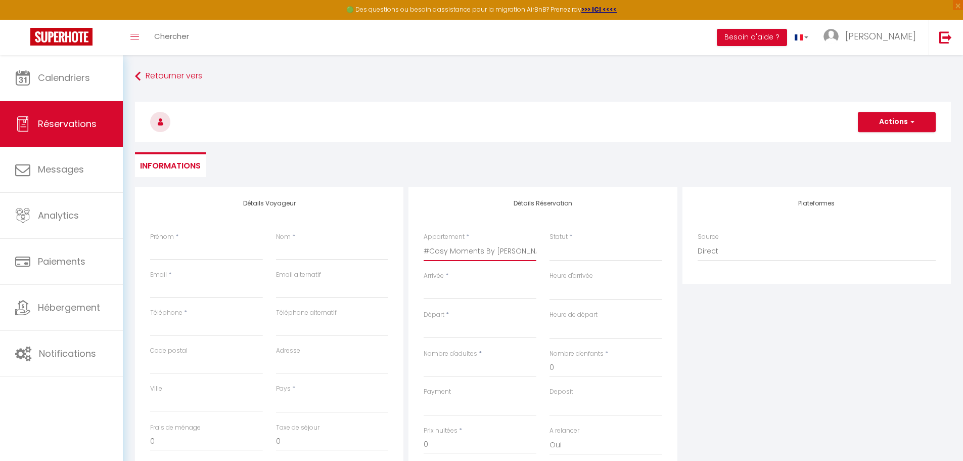
select select
checkbox input "false"
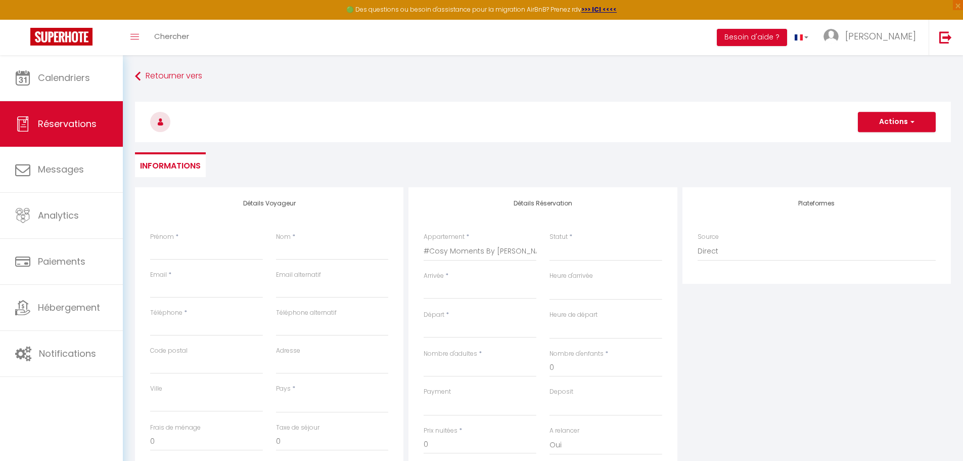
click at [456, 283] on div "< [DATE] > Dim Lun Mar Mer Jeu Ven Sam 1 2 3 4 5 6 7 8 9 10 11 12 13 14 15 16 1…" at bounding box center [480, 290] width 113 height 18
click at [455, 290] on input "Arrivée" at bounding box center [480, 290] width 113 height 13
select select
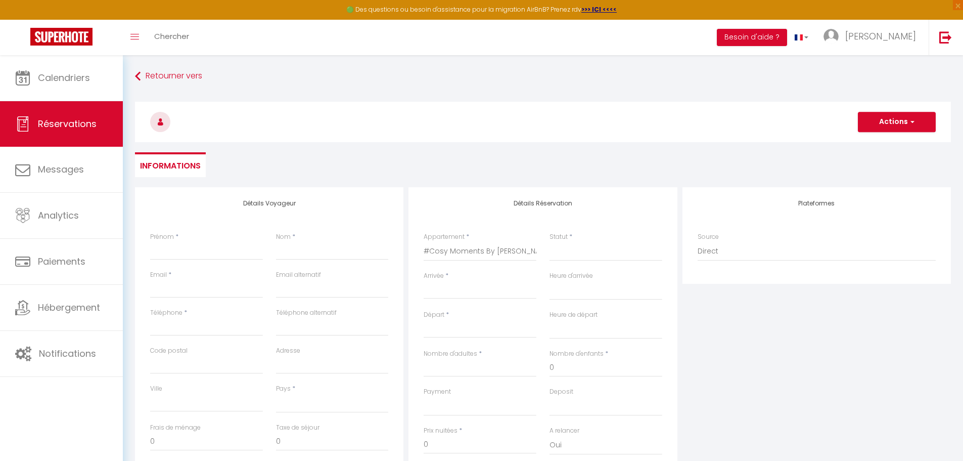
select select
checkbox input "false"
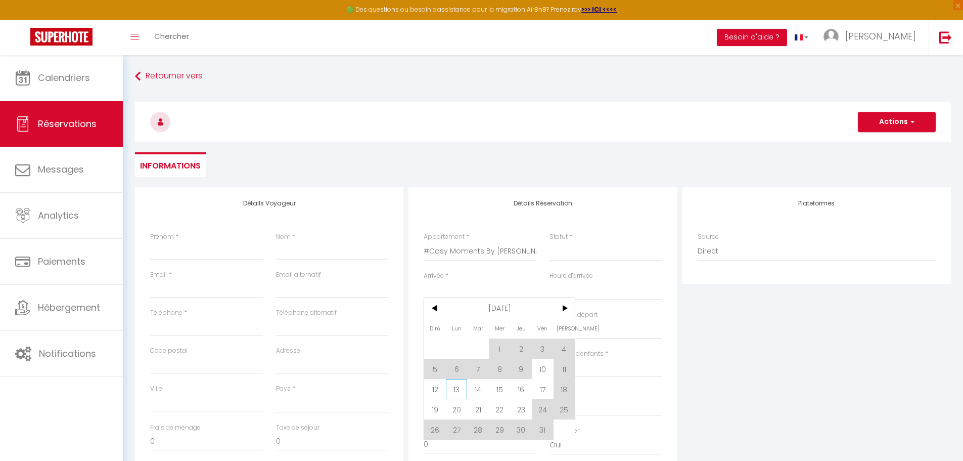
click at [461, 392] on span "13" at bounding box center [457, 389] width 22 height 20
select select
type input "Lun 13 Octobre 2025"
select select
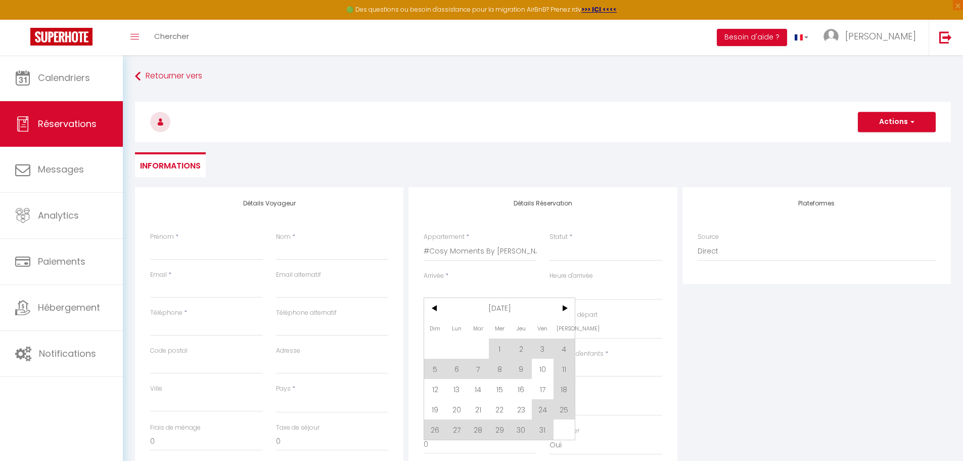
type input "[DATE] Octobre 2025"
select select
checkbox input "false"
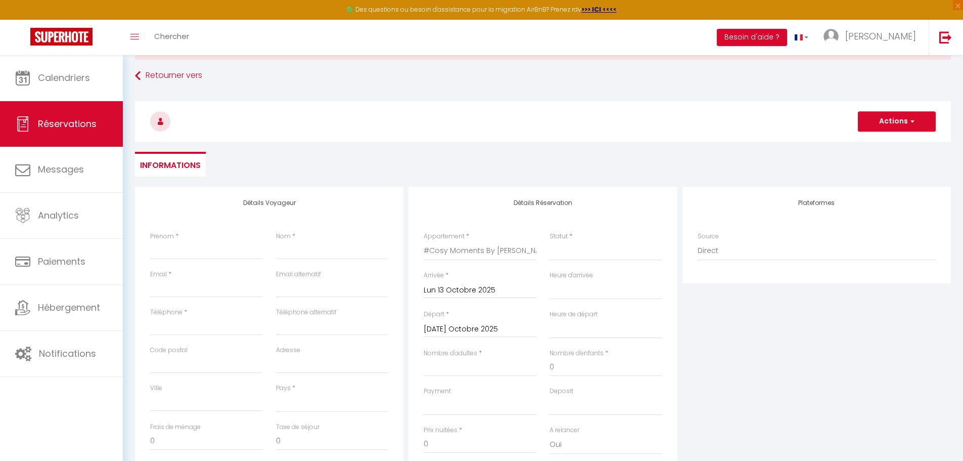
scroll to position [101, 0]
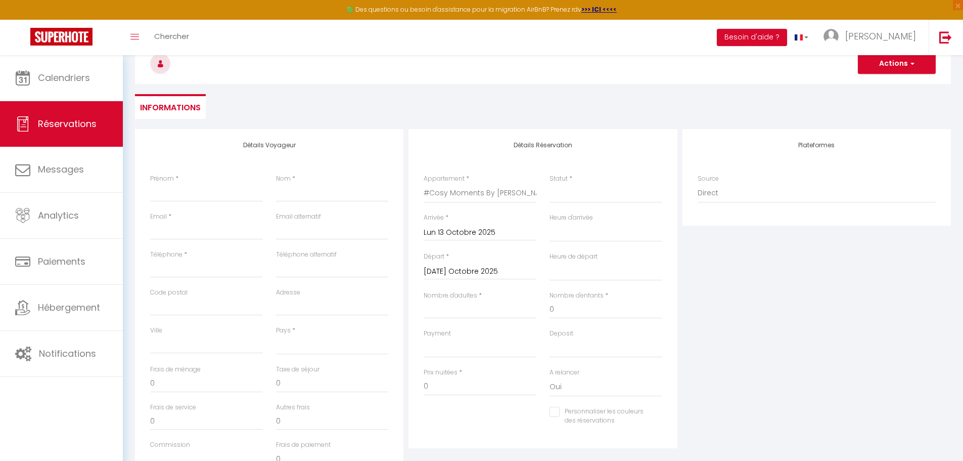
click at [439, 232] on input "Lun 13 Octobre 2025" at bounding box center [480, 232] width 113 height 13
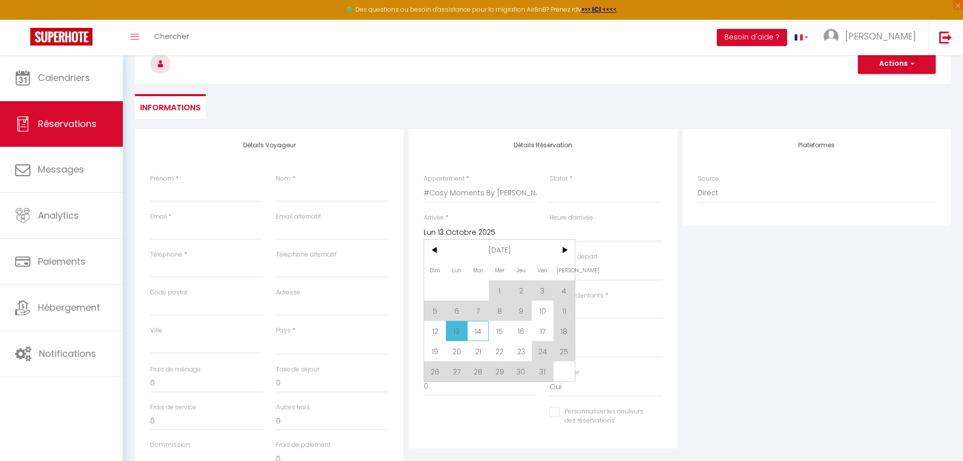
click at [474, 332] on span "14" at bounding box center [478, 331] width 22 height 20
select select
type input "[DATE] Octobre 2025"
select select
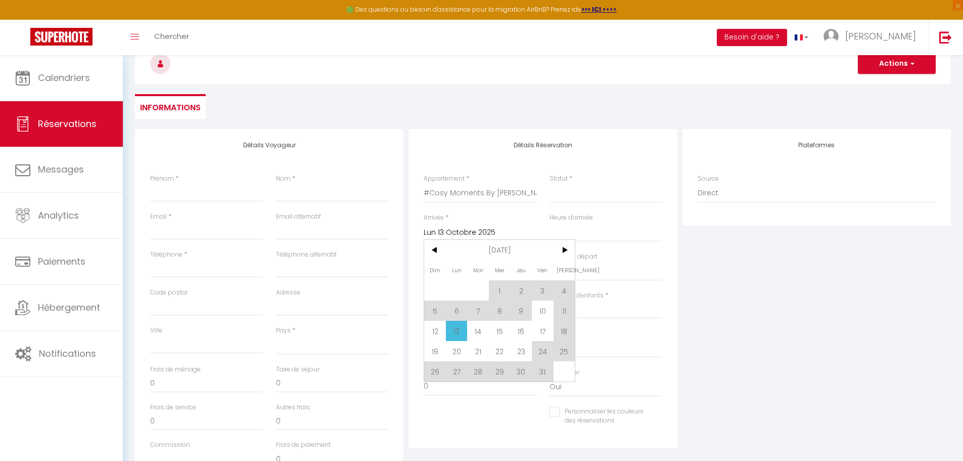
select select
checkbox input "false"
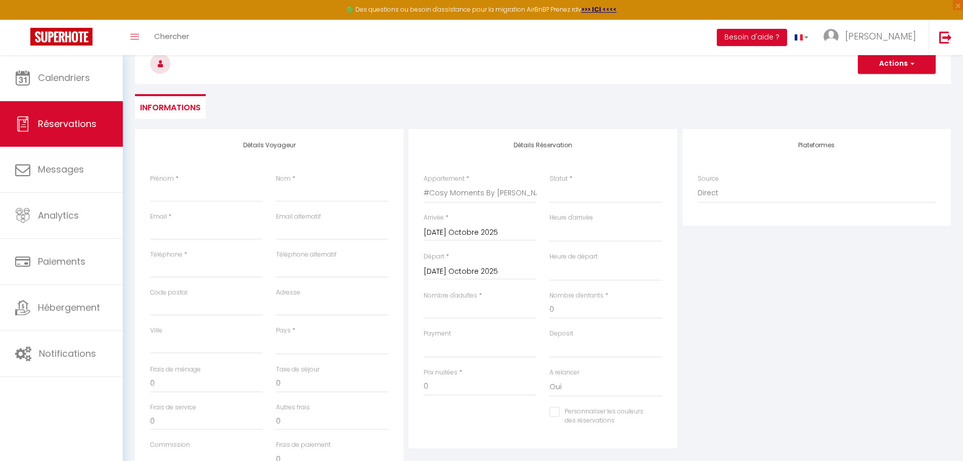
click at [448, 267] on input "[DATE] Octobre 2025" at bounding box center [480, 271] width 113 height 13
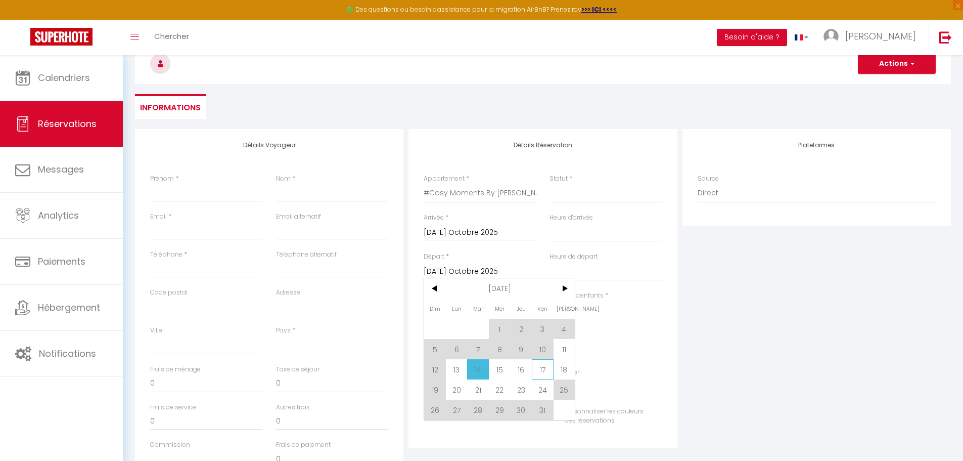
click at [537, 368] on span "17" at bounding box center [543, 369] width 22 height 20
select select
type input "Ven 17 Octobre 2025"
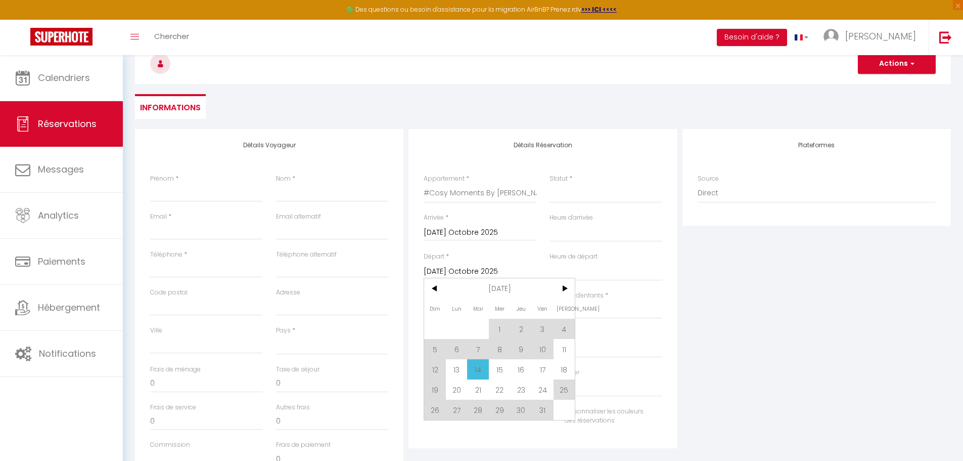
select select
checkbox input "false"
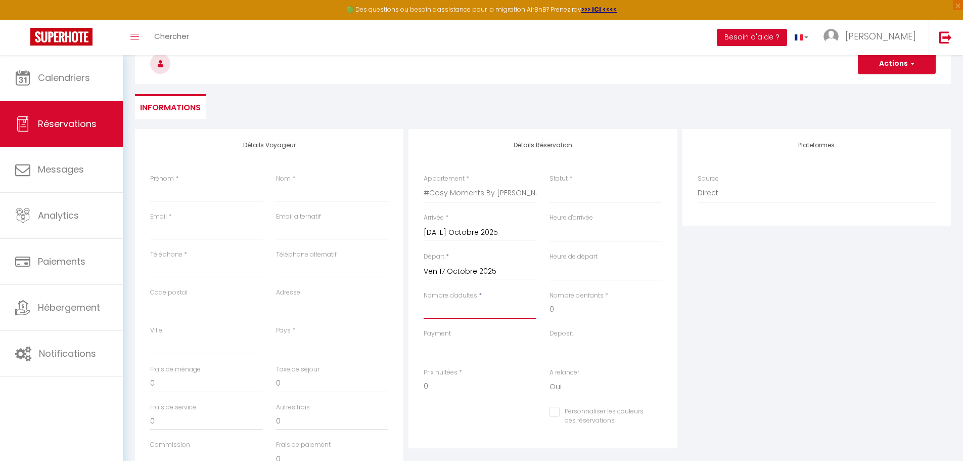
click at [440, 307] on input "Nombre d'adultes" at bounding box center [480, 309] width 113 height 18
type input "2"
select select
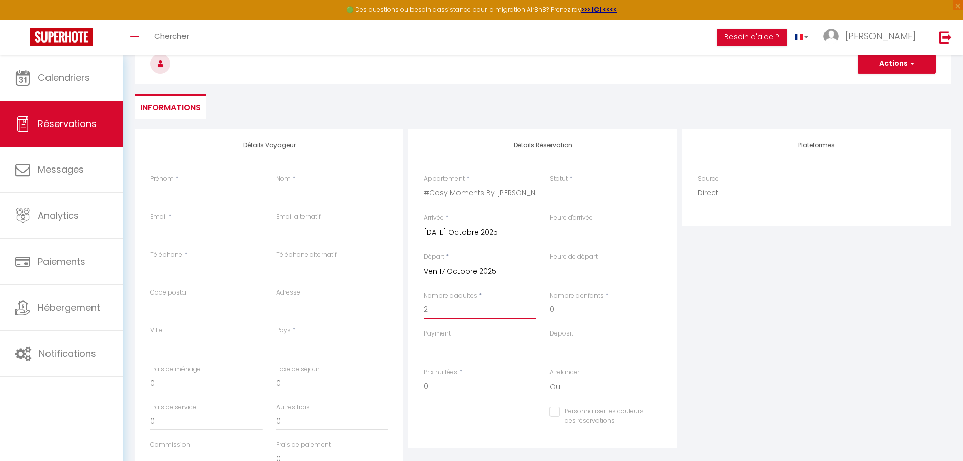
select select
checkbox input "false"
select select
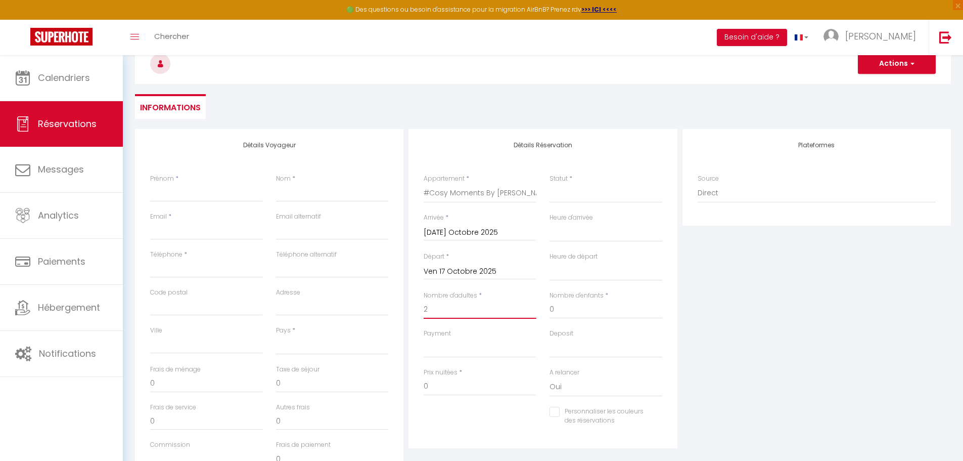
type input "25"
type input "9"
select select
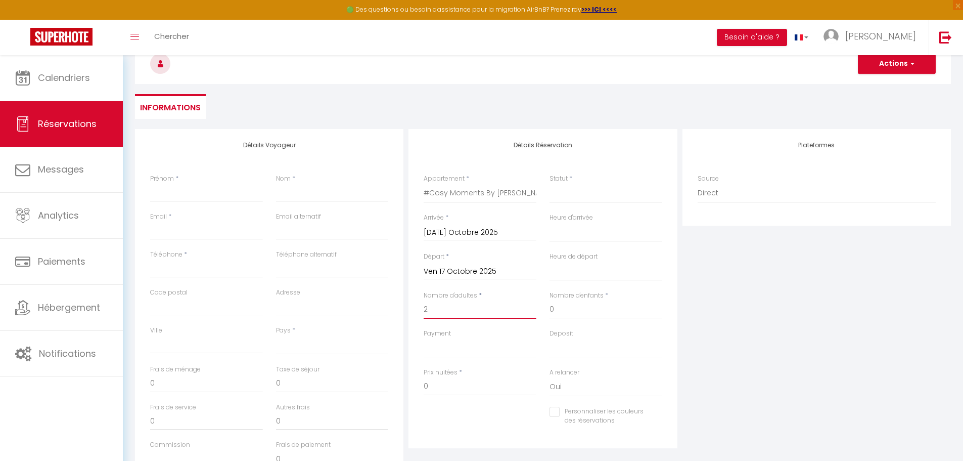
select select
type input "135"
checkbox input "false"
type input "21"
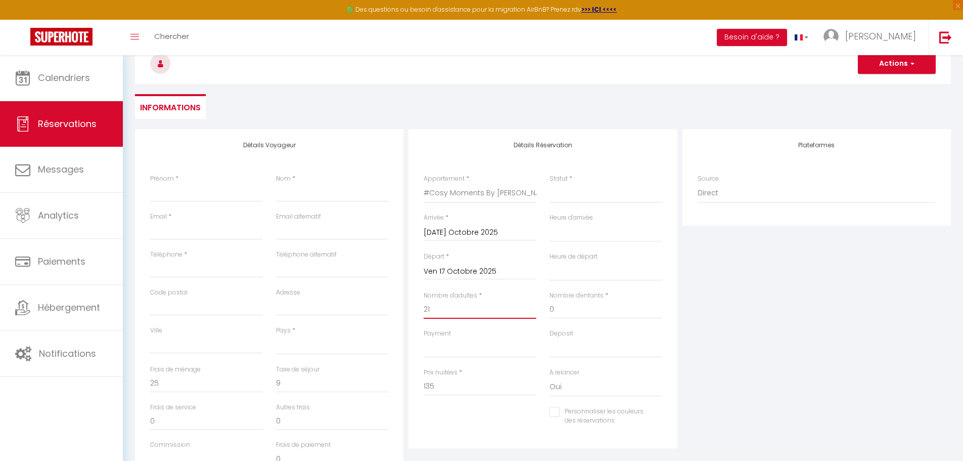
select select
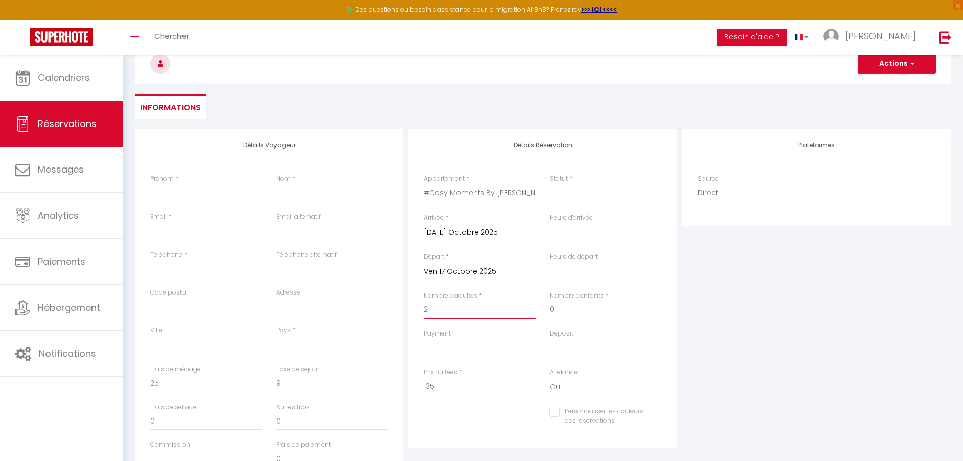
select select
checkbox input "false"
select select
type input "0"
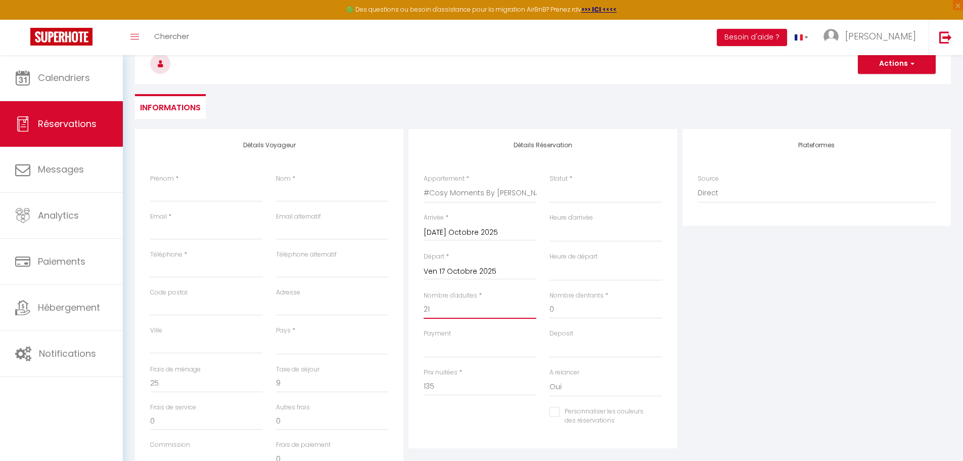
select select
type input "211"
select select
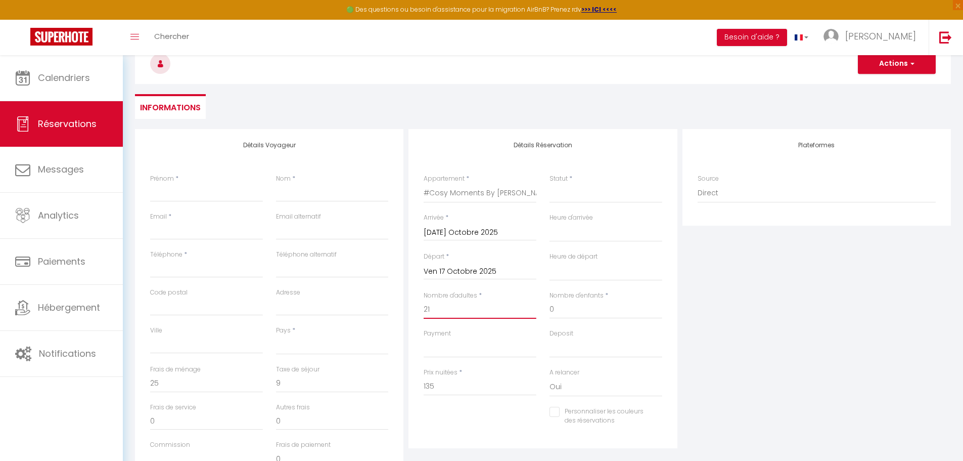
select select
type input "0"
checkbox input "false"
select select
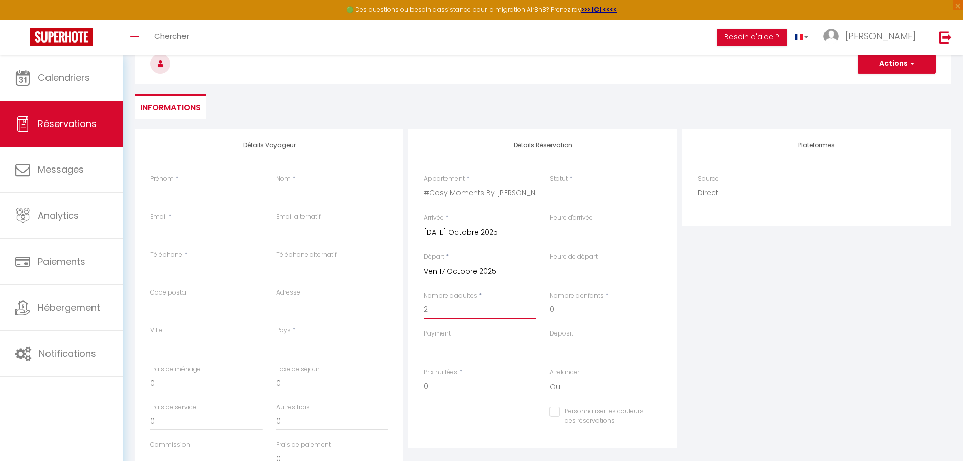
select select
checkbox input "false"
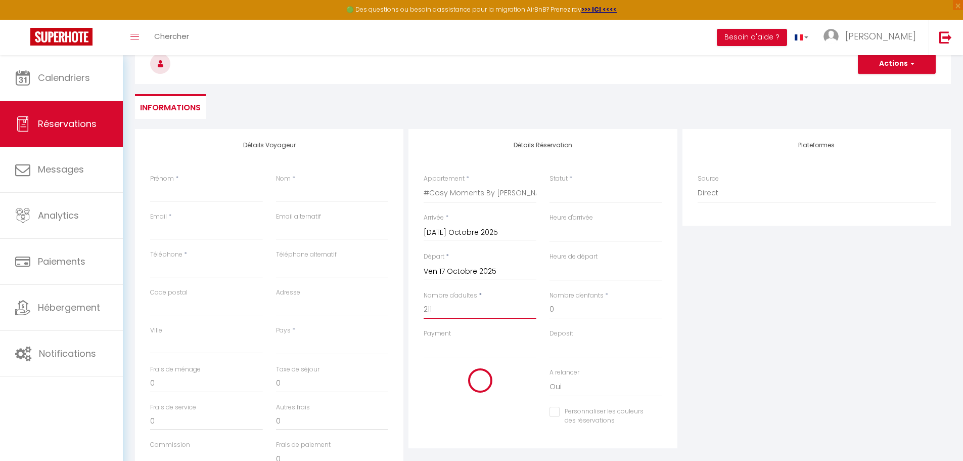
select select
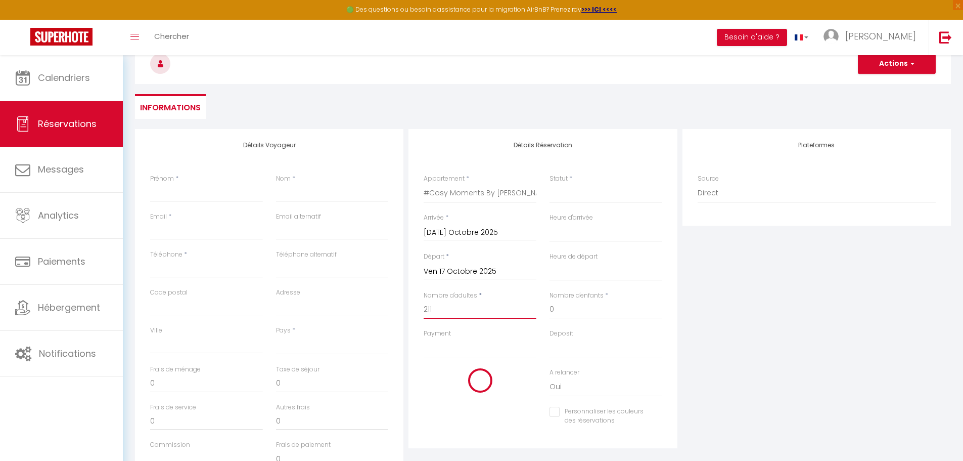
select select
checkbox input "false"
type input "21"
select select
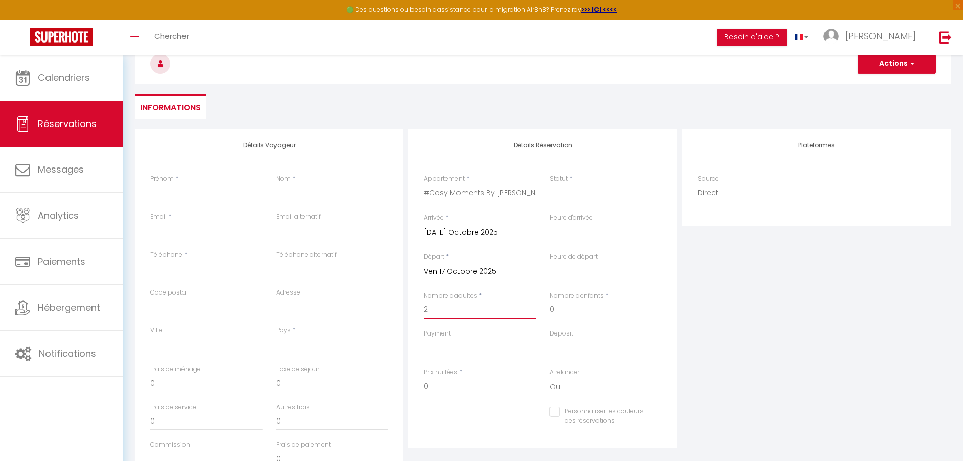
select select
checkbox input "false"
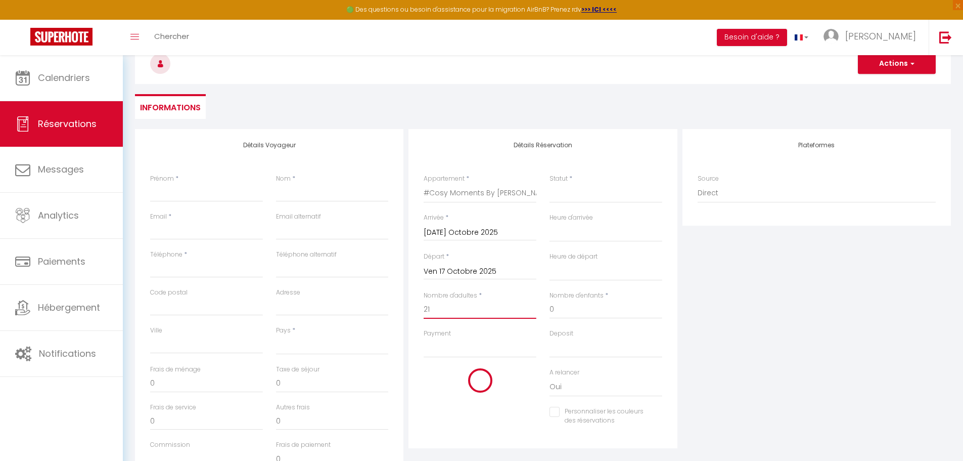
select select
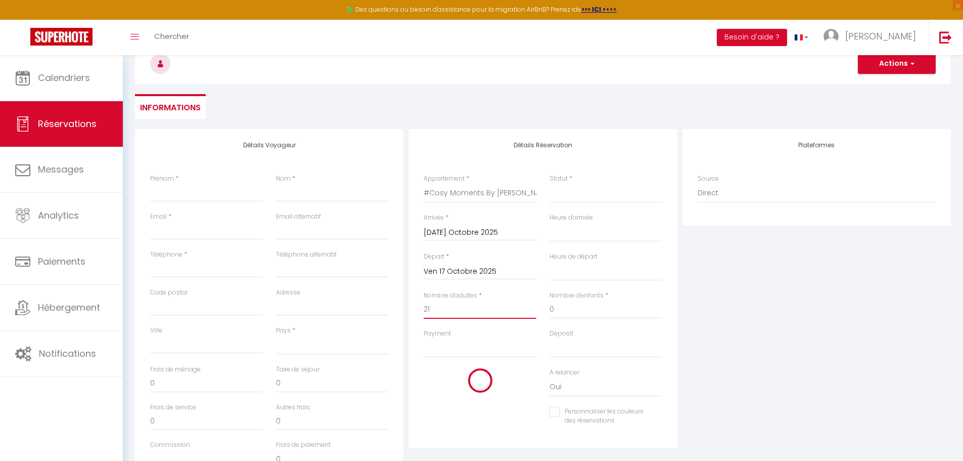
select select
checkbox input "false"
type input "2"
select select
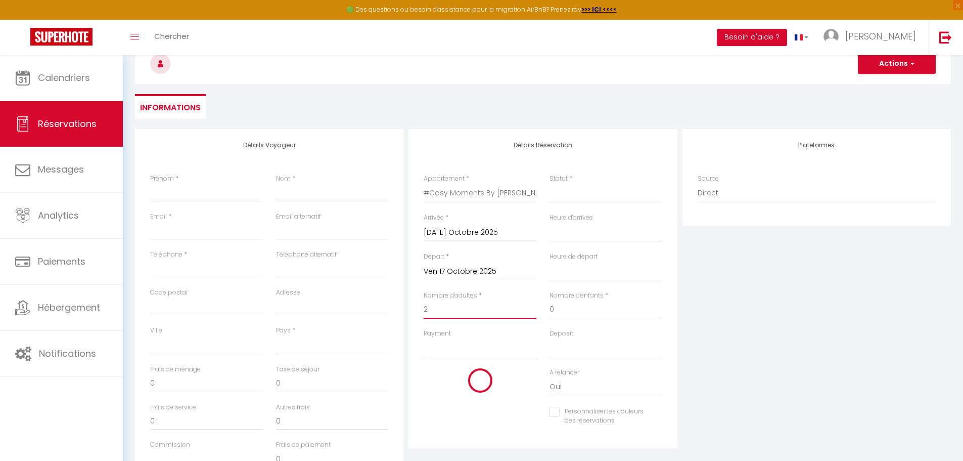
select select
checkbox input "false"
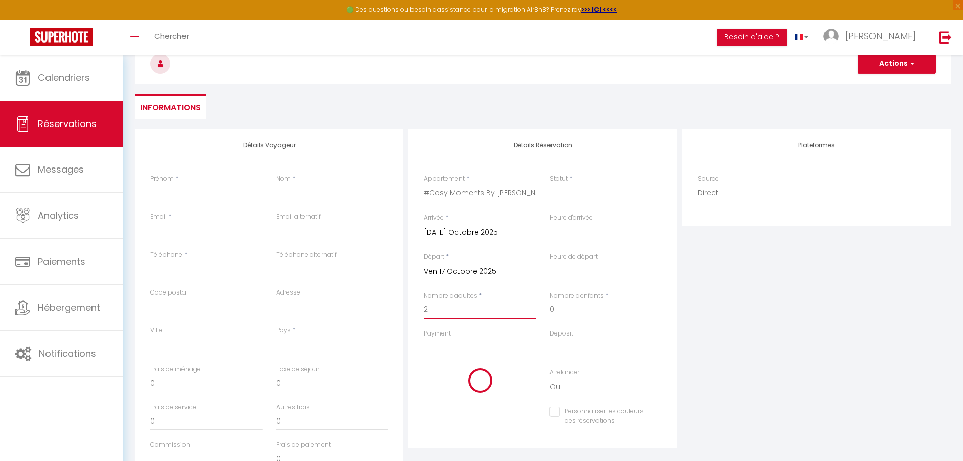
select select
type input "25"
type input "9"
select select
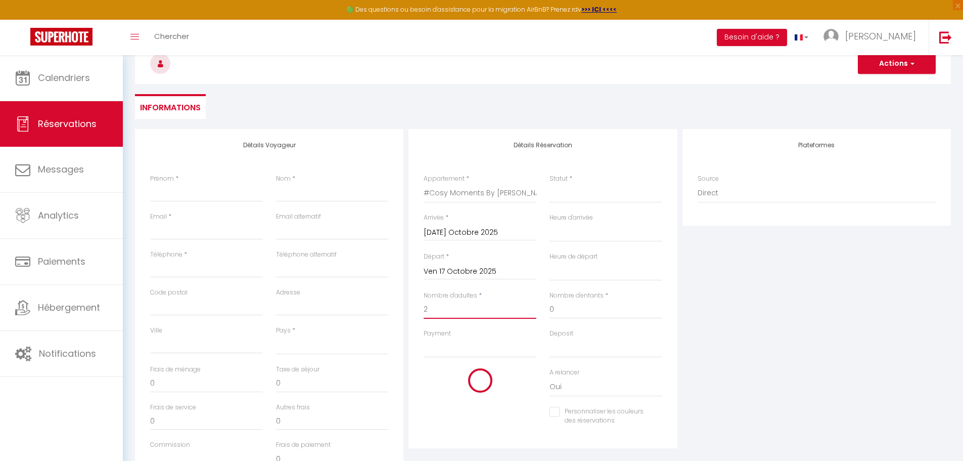
select select
type input "135"
checkbox input "false"
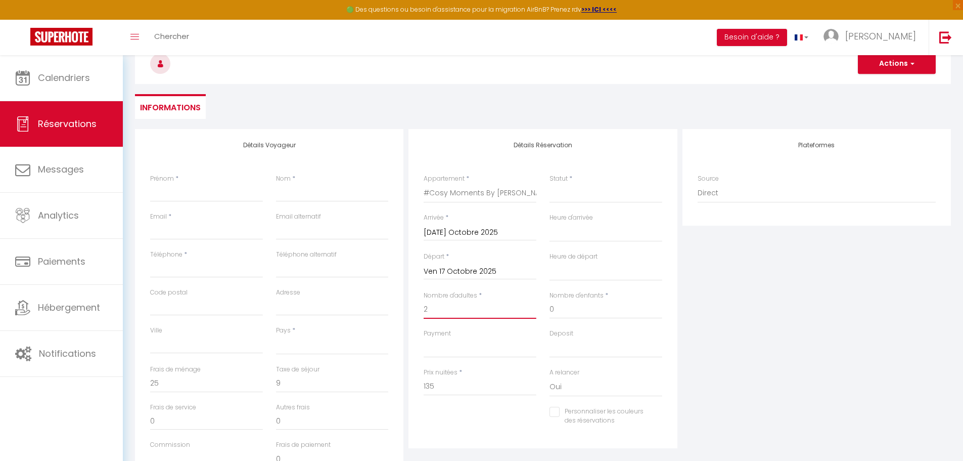
type input "2"
click at [438, 387] on input "135" at bounding box center [480, 386] width 113 height 18
type input "13"
select select
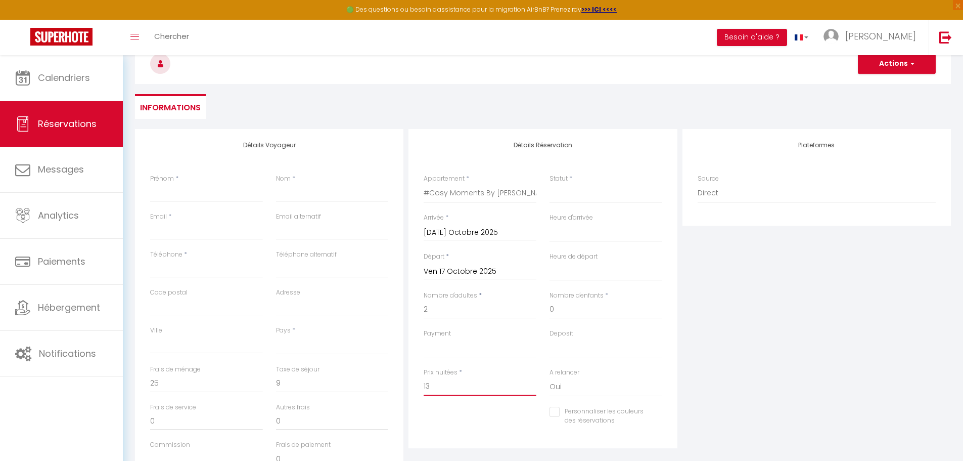
select select
checkbox input "false"
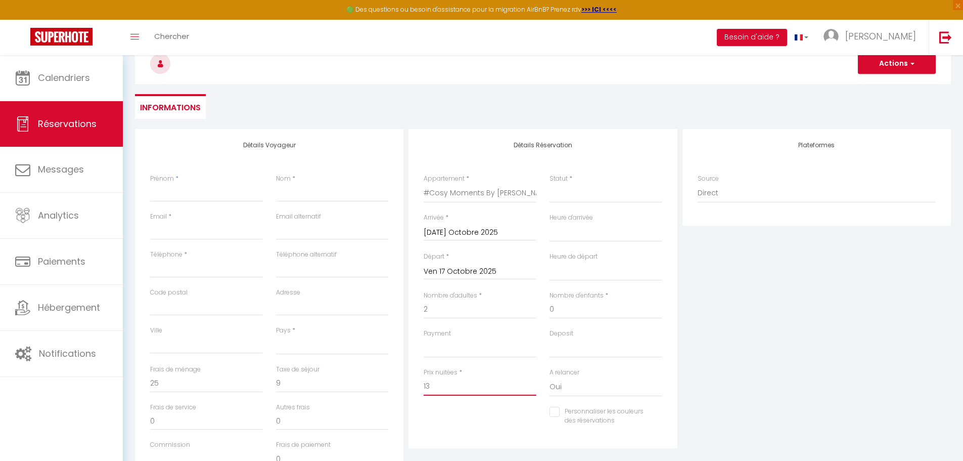
type input "1"
select select
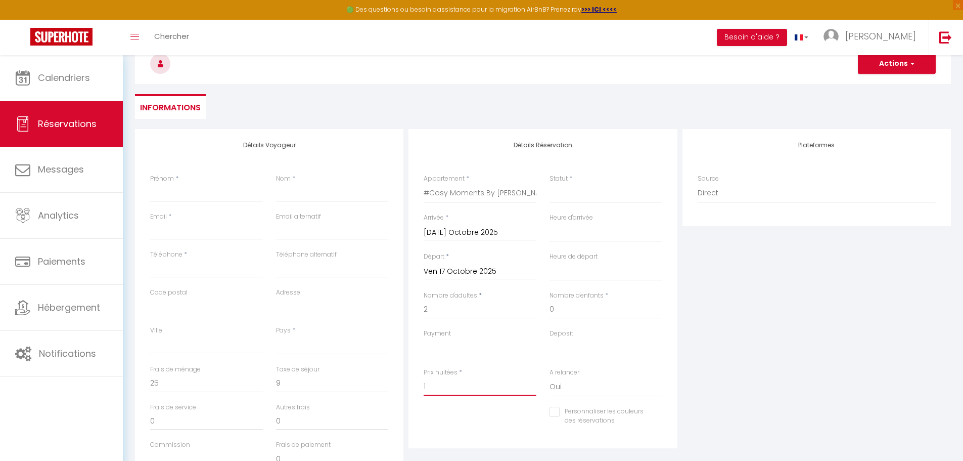
select select
checkbox input "false"
type input "11"
select select
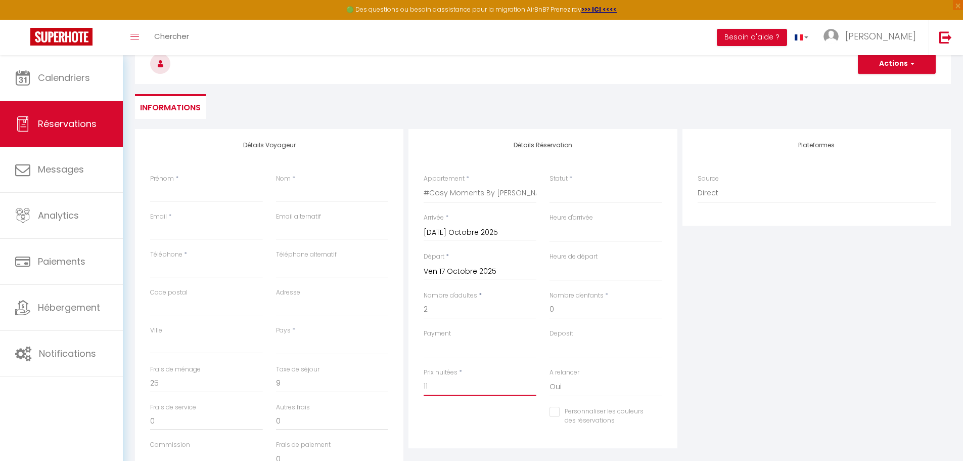
select select
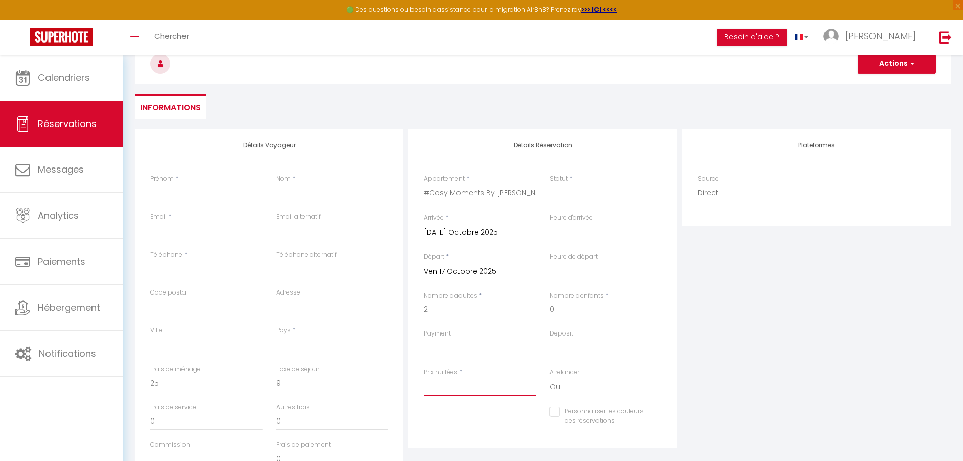
checkbox input "false"
type input "118"
select select
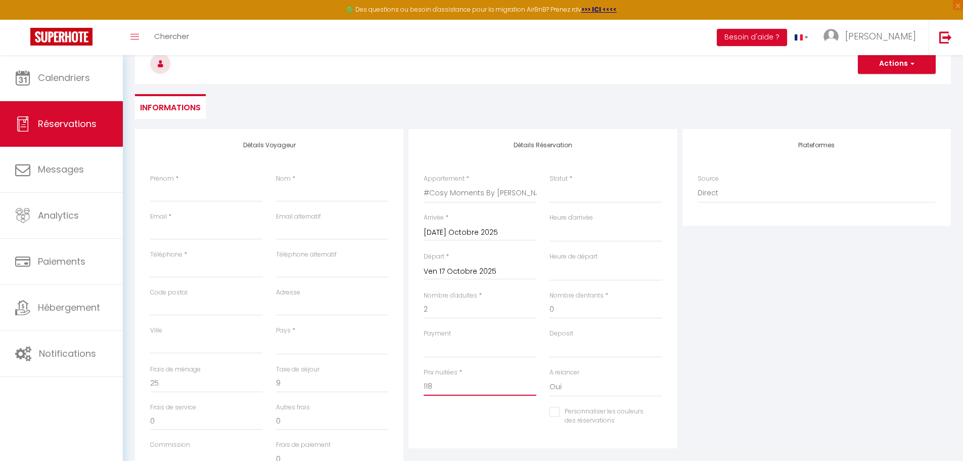
select select
checkbox input "false"
type input "118."
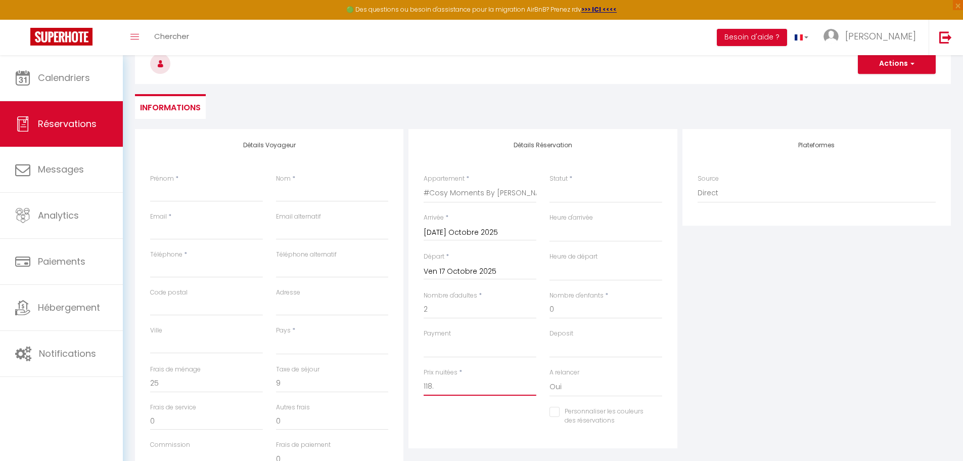
select select
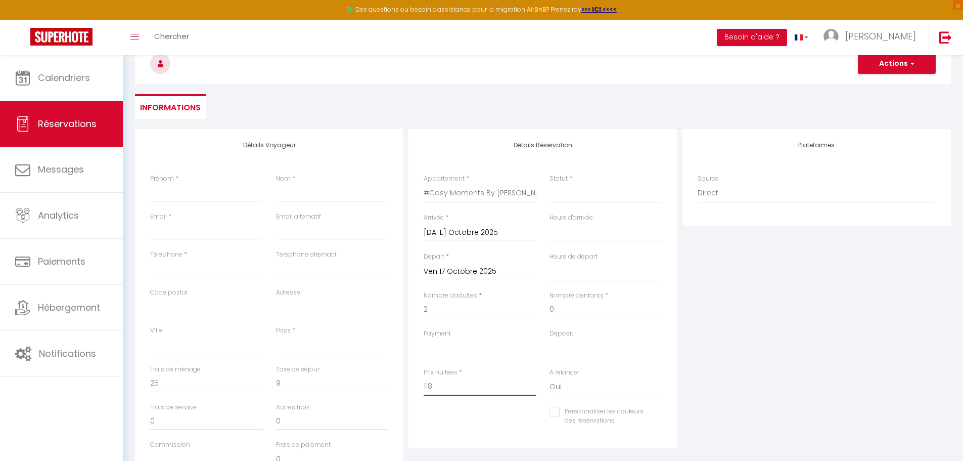
select select
checkbox input "false"
type input "118.1"
select select
click at [751, 387] on div "Plateformes Source Direct [DOMAIN_NAME] [DOMAIN_NAME] Chalet montagne Expedia G…" at bounding box center [817, 310] width 274 height 362
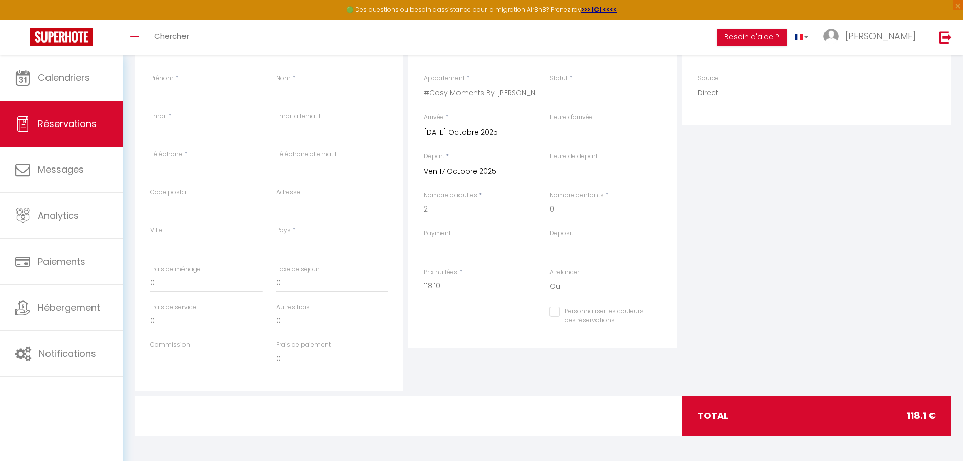
scroll to position [202, 0]
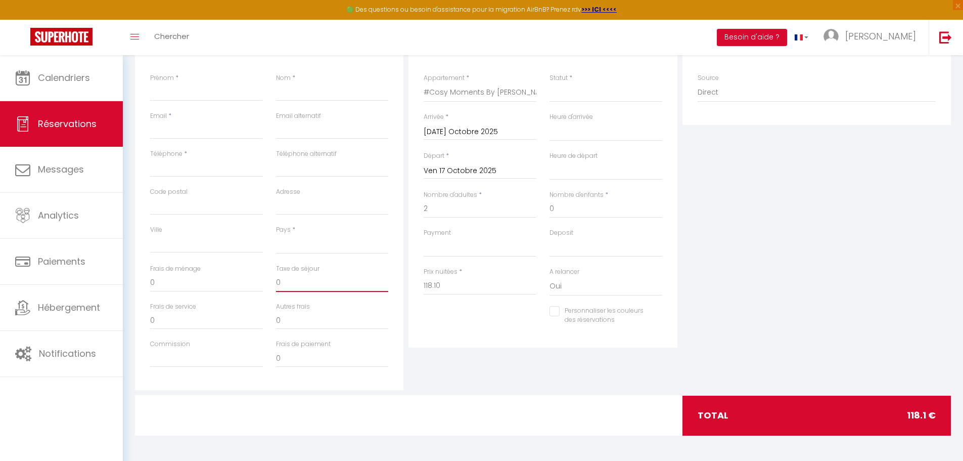
drag, startPoint x: 282, startPoint y: 282, endPoint x: 276, endPoint y: 284, distance: 6.4
click at [276, 284] on input "0" at bounding box center [332, 283] width 113 height 18
click at [152, 282] on input "0" at bounding box center [206, 283] width 113 height 18
click at [540, 361] on div "Détails Réservation Appartement * #Sweet Dreams By [PERSON_NAME]'Homes #Cosy Mo…" at bounding box center [543, 209] width 274 height 362
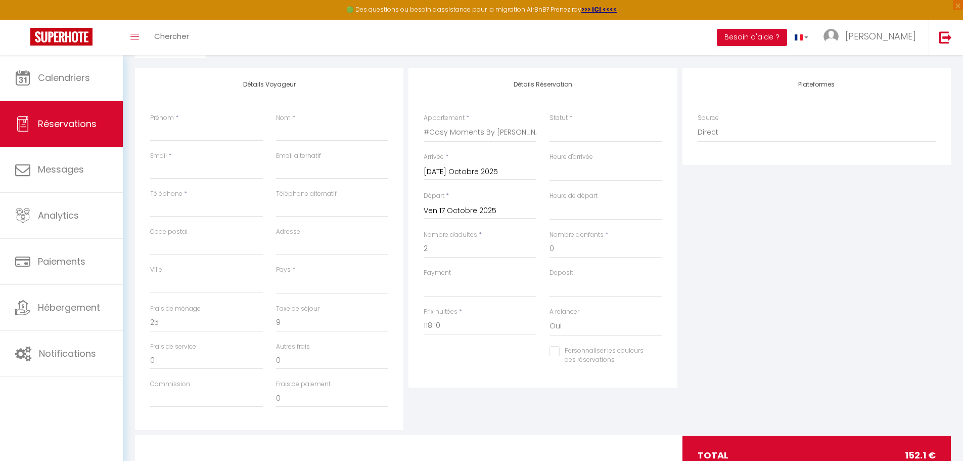
scroll to position [50, 0]
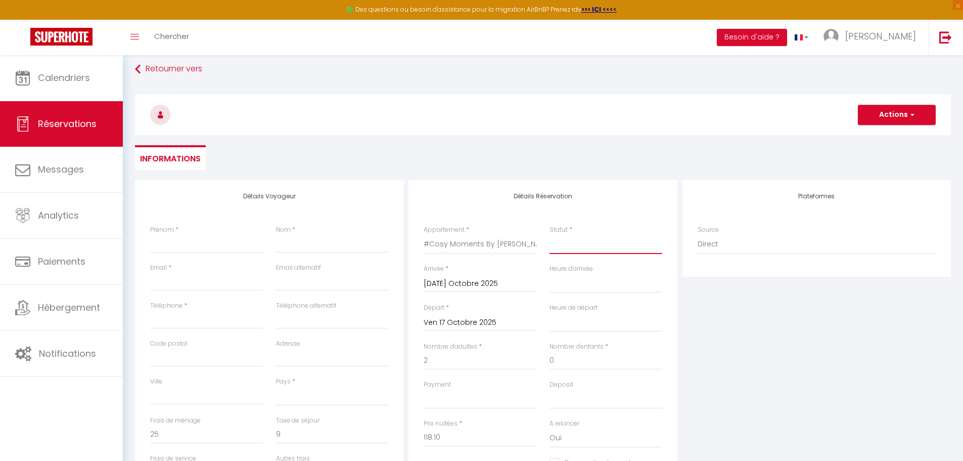
click at [569, 246] on select "Confirmé Non Confirmé [PERSON_NAME] par le voyageur No Show Request" at bounding box center [606, 244] width 113 height 19
click at [550, 235] on select "Confirmé Non Confirmé [PERSON_NAME] par le voyageur No Show Request" at bounding box center [606, 244] width 113 height 19
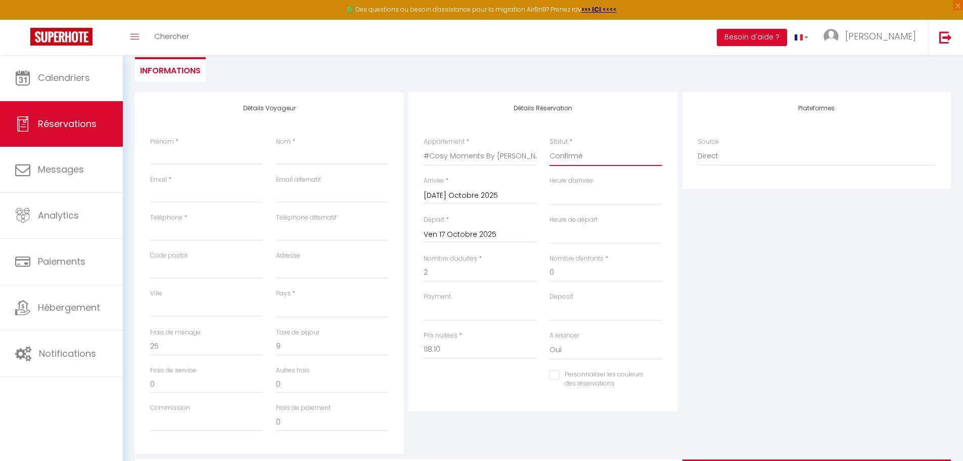
scroll to position [151, 0]
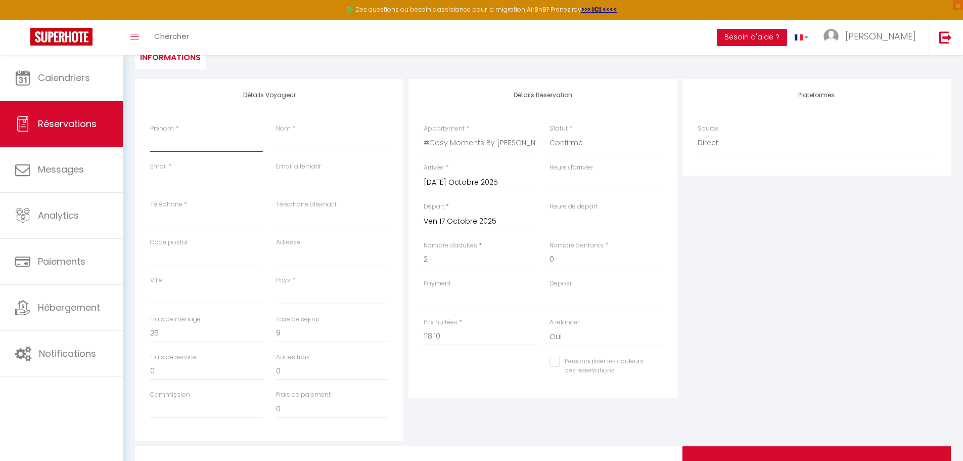
click at [195, 146] on input "Prénom" at bounding box center [206, 142] width 113 height 18
click at [220, 174] on input "Email client" at bounding box center [206, 180] width 113 height 18
drag, startPoint x: 168, startPoint y: 184, endPoint x: 160, endPoint y: 184, distance: 7.6
click at [160, 184] on input "Pm" at bounding box center [206, 180] width 113 height 18
click at [171, 179] on input "[EMAIL_ADDRESS][DOMAIN_NAME]" at bounding box center [206, 180] width 113 height 18
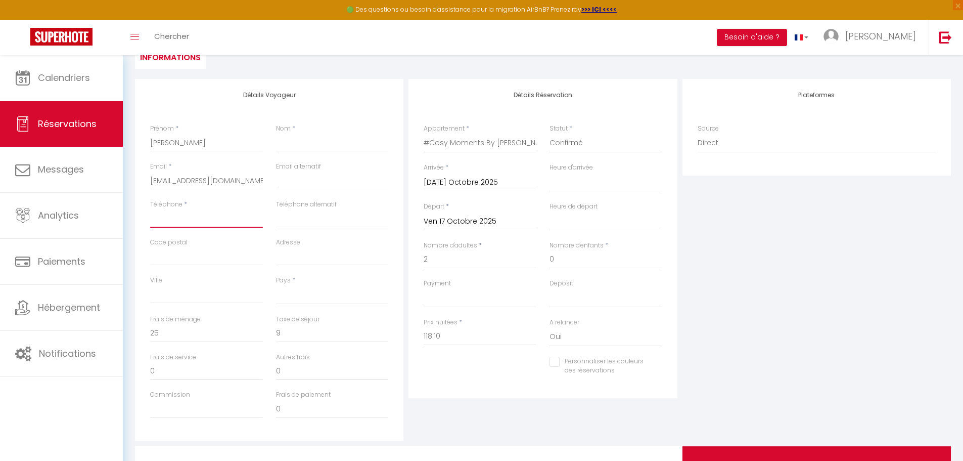
click at [206, 220] on input "Téléphone" at bounding box center [206, 218] width 113 height 18
click at [290, 139] on input "Nom" at bounding box center [332, 142] width 113 height 18
click at [190, 283] on div "Ville" at bounding box center [206, 290] width 113 height 28
click at [185, 293] on input "Ville" at bounding box center [206, 294] width 113 height 18
click at [316, 257] on input "[STREET_ADDRESS]" at bounding box center [332, 256] width 113 height 18
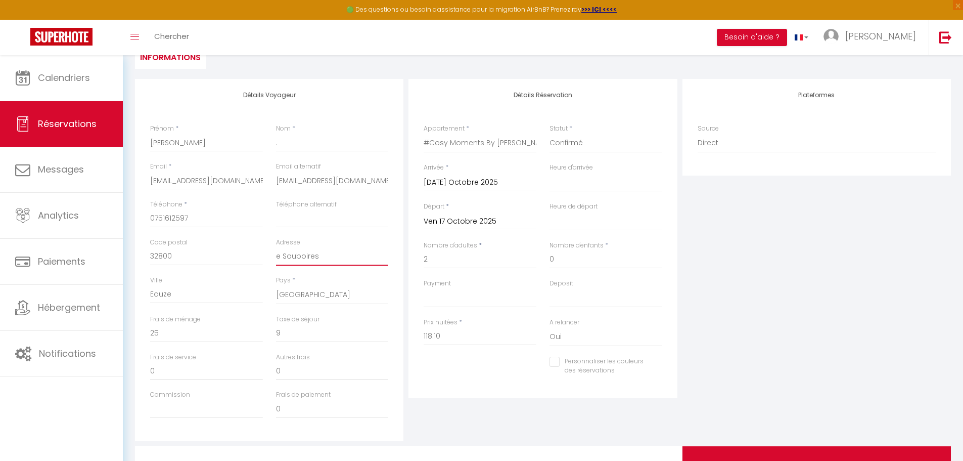
drag, startPoint x: 319, startPoint y: 256, endPoint x: 271, endPoint y: 258, distance: 48.1
click at [271, 258] on div "Adresse e Sauboires" at bounding box center [333, 257] width 126 height 38
drag, startPoint x: 373, startPoint y: 182, endPoint x: 275, endPoint y: 181, distance: 98.1
click at [275, 181] on div "Email alternatif [EMAIL_ADDRESS][DOMAIN_NAME]" at bounding box center [333, 181] width 126 height 38
click at [326, 257] on input "Adresse" at bounding box center [332, 256] width 113 height 18
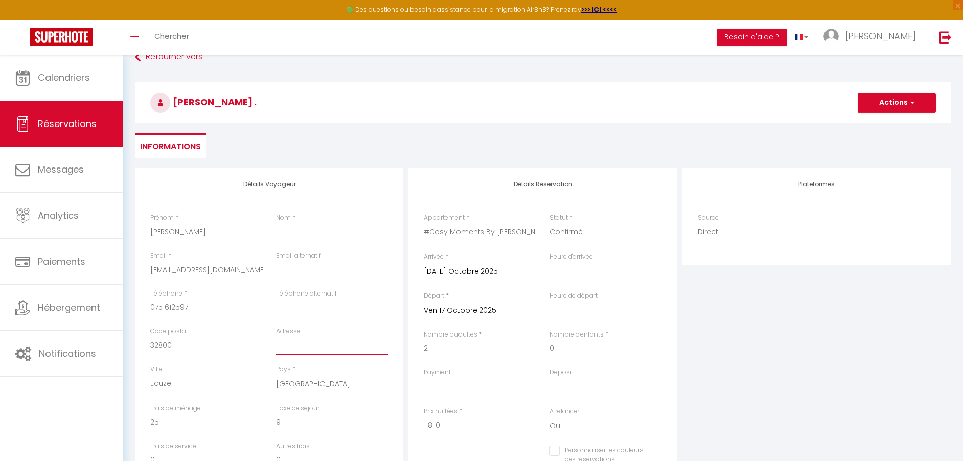
scroll to position [50, 0]
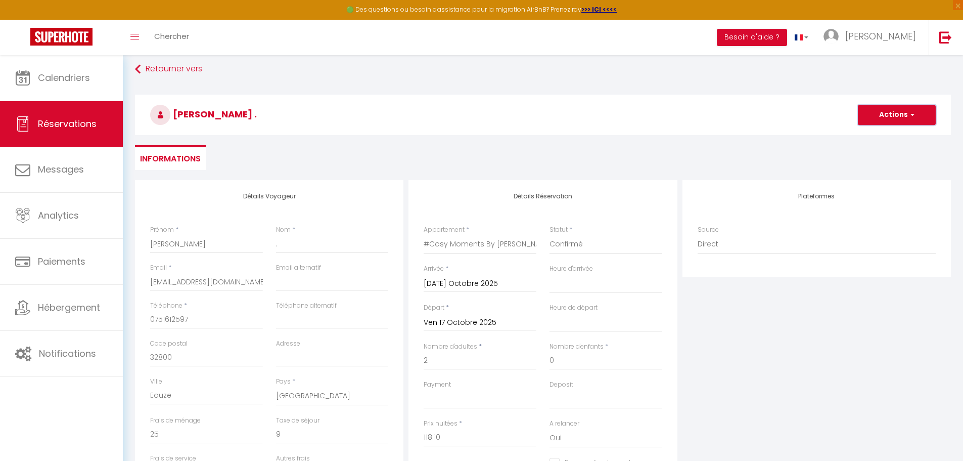
click at [908, 120] on button "Actions" at bounding box center [897, 115] width 78 height 20
click at [884, 138] on link "Enregistrer" at bounding box center [887, 136] width 80 height 13
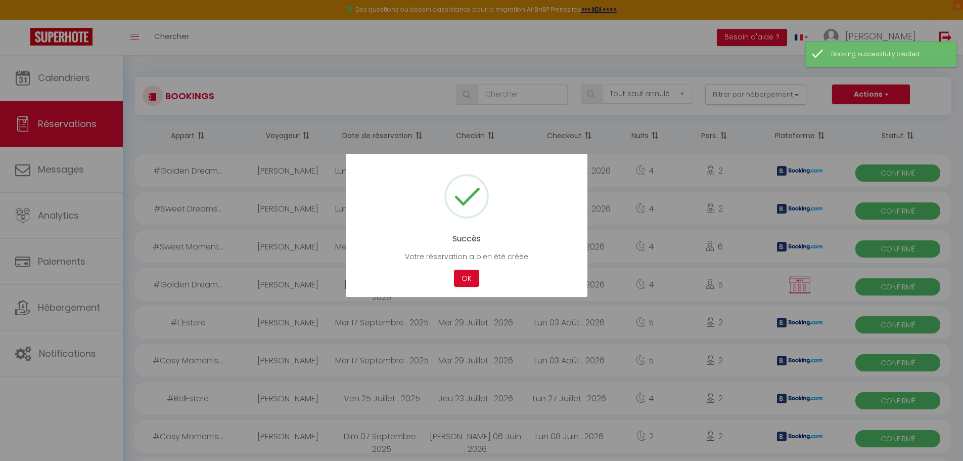
click at [42, 89] on div at bounding box center [481, 230] width 963 height 461
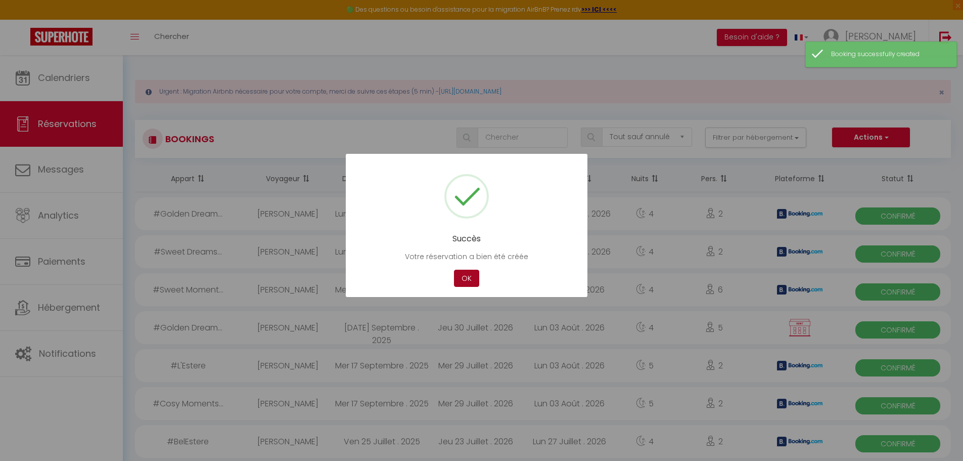
click at [471, 277] on button "OK" at bounding box center [466, 279] width 25 height 18
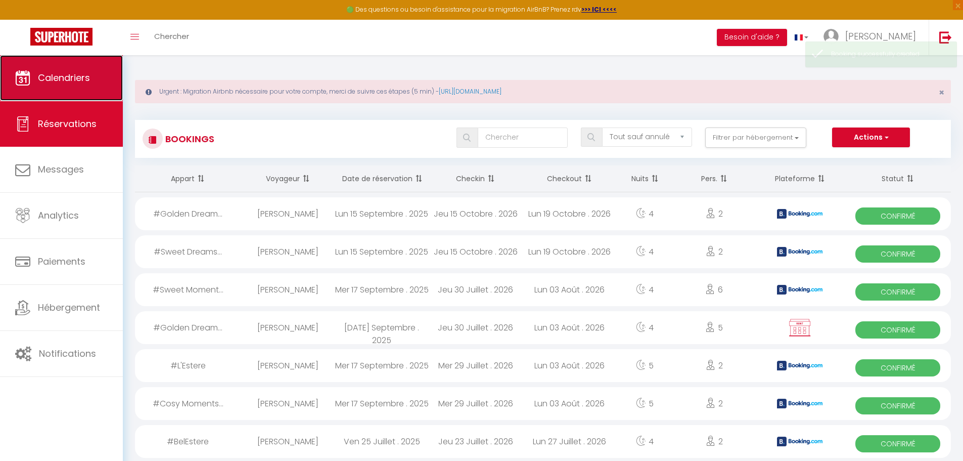
click at [56, 76] on span "Calendriers" at bounding box center [64, 77] width 52 height 13
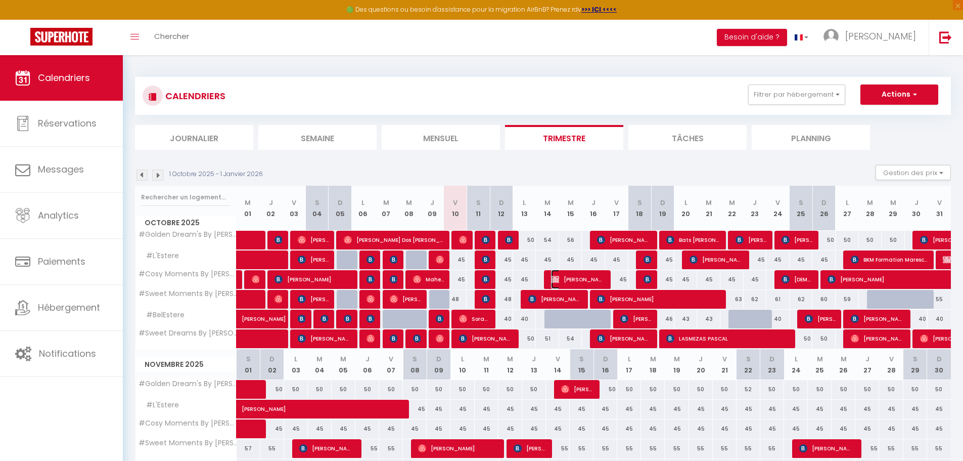
click at [582, 276] on span "[PERSON_NAME] ." at bounding box center [578, 279] width 54 height 19
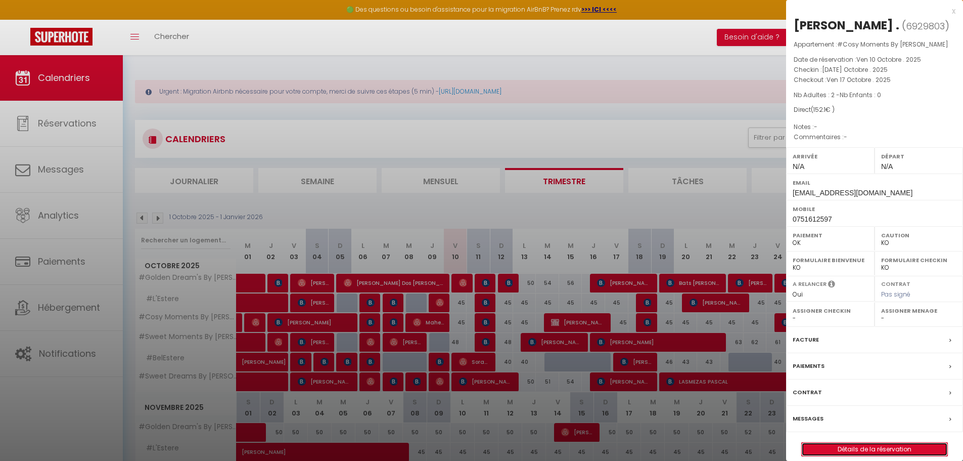
click at [868, 448] on link "Détails de la réservation" at bounding box center [875, 448] width 146 height 13
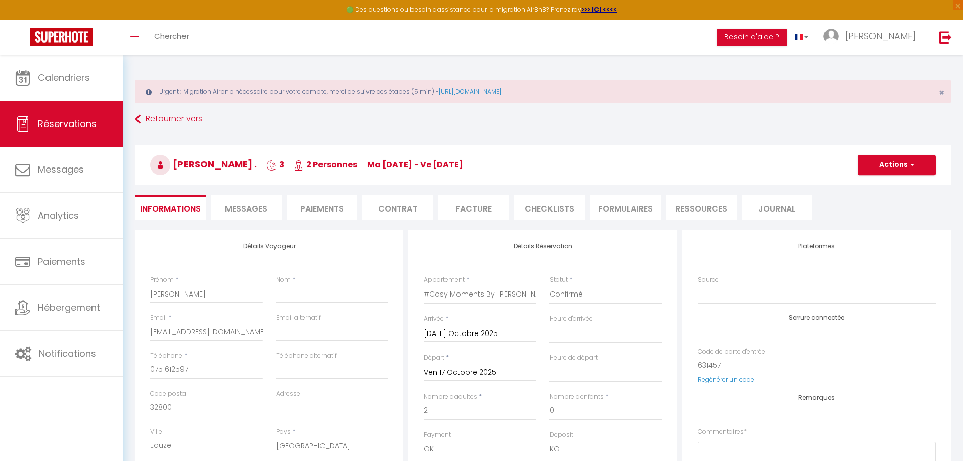
click at [328, 213] on li "Paiements" at bounding box center [322, 207] width 71 height 25
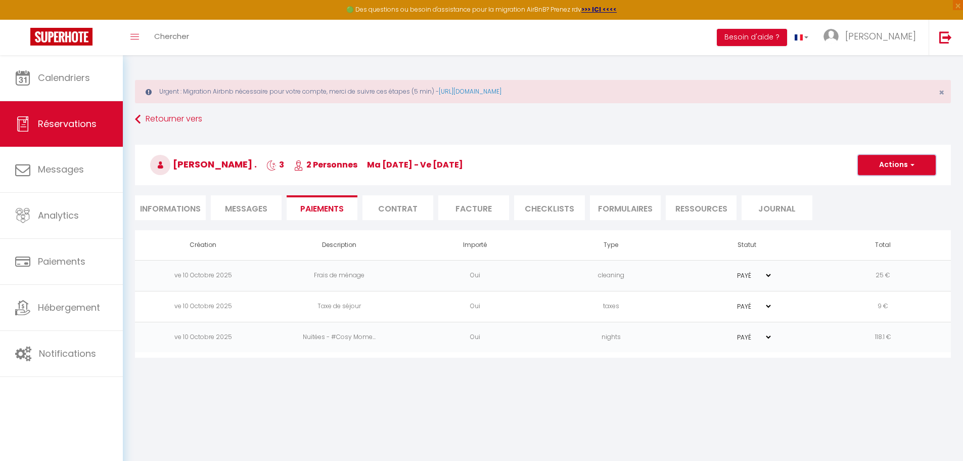
click at [903, 166] on button "Actions" at bounding box center [897, 165] width 78 height 20
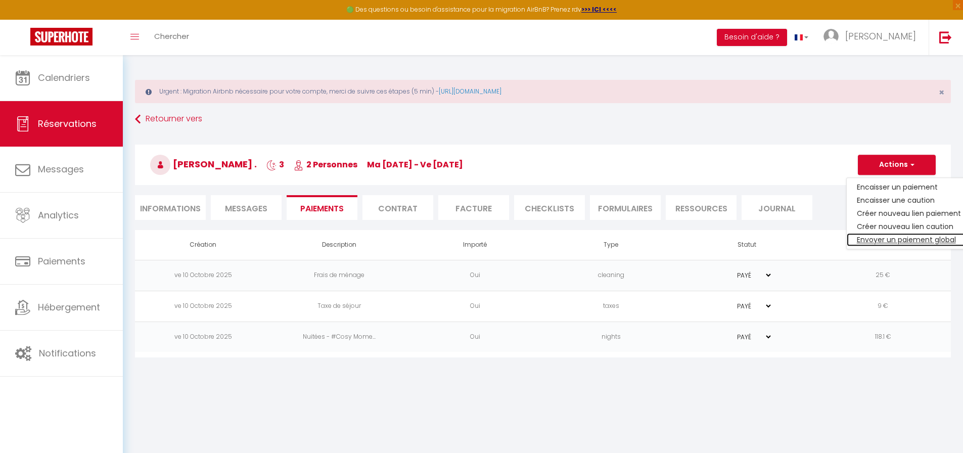
click at [889, 240] on link "Envoyer un paiement global" at bounding box center [909, 239] width 124 height 13
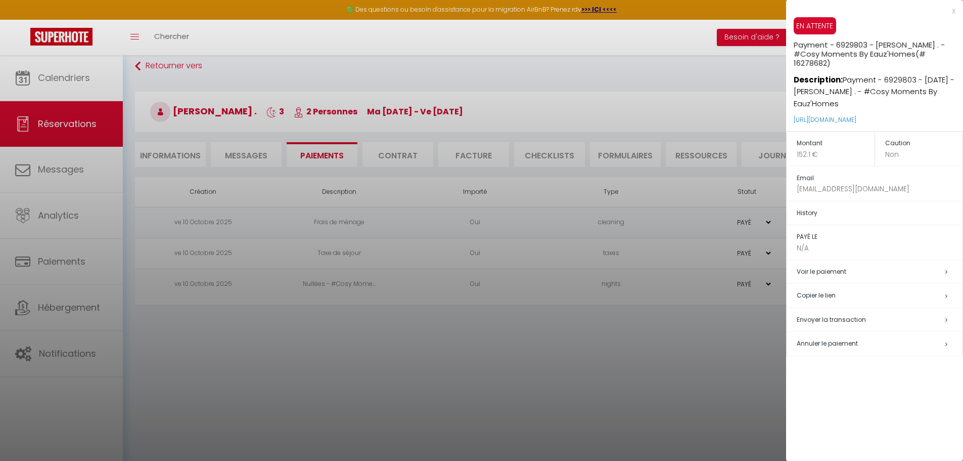
scroll to position [55, 0]
click at [859, 315] on span "Envoyer la transaction" at bounding box center [831, 319] width 69 height 9
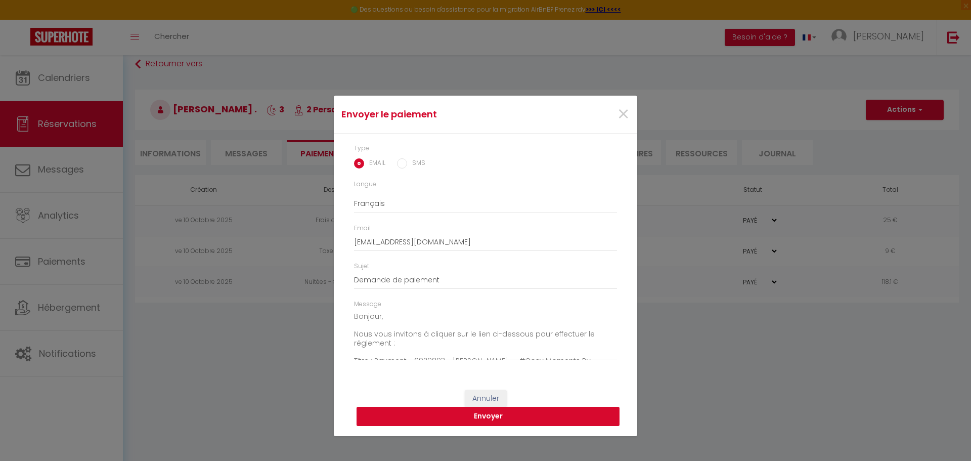
click at [498, 420] on button "Envoyer" at bounding box center [487, 416] width 263 height 19
